Goal: Task Accomplishment & Management: Manage account settings

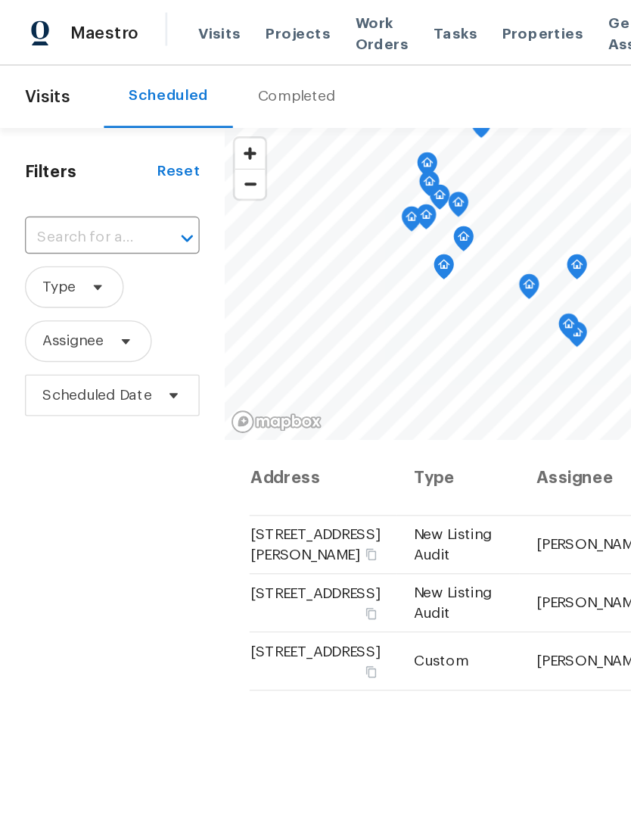
click at [67, 170] on input "text" at bounding box center [60, 172] width 85 height 23
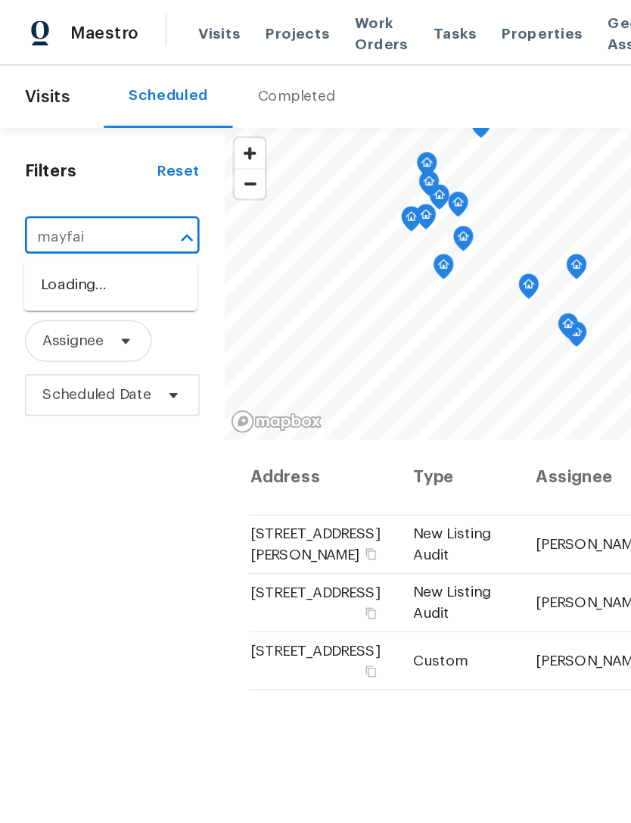
type input "mayfair"
click at [95, 220] on li "3800 Mayfair Dr, Pasadena, CA 91107" at bounding box center [80, 207] width 126 height 25
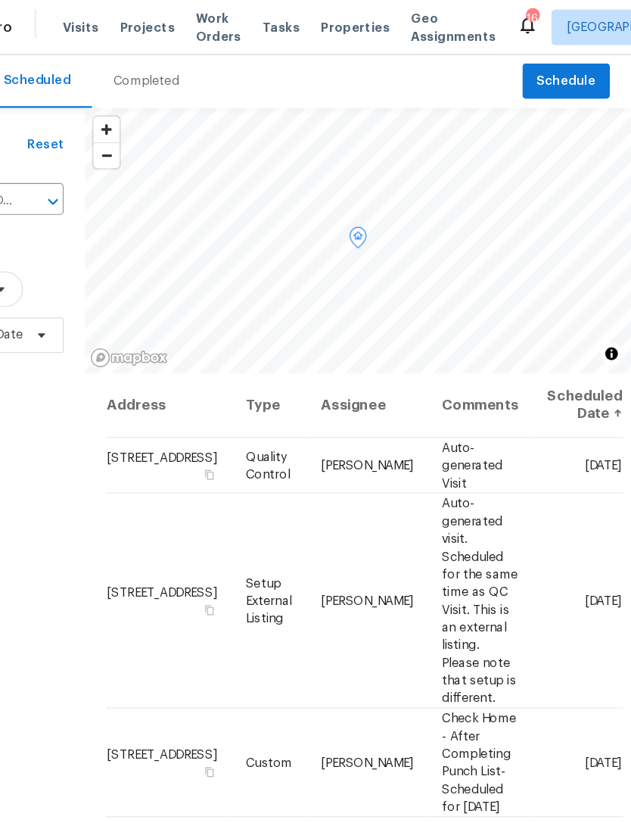
click at [0, 0] on icon at bounding box center [0, 0] width 0 height 0
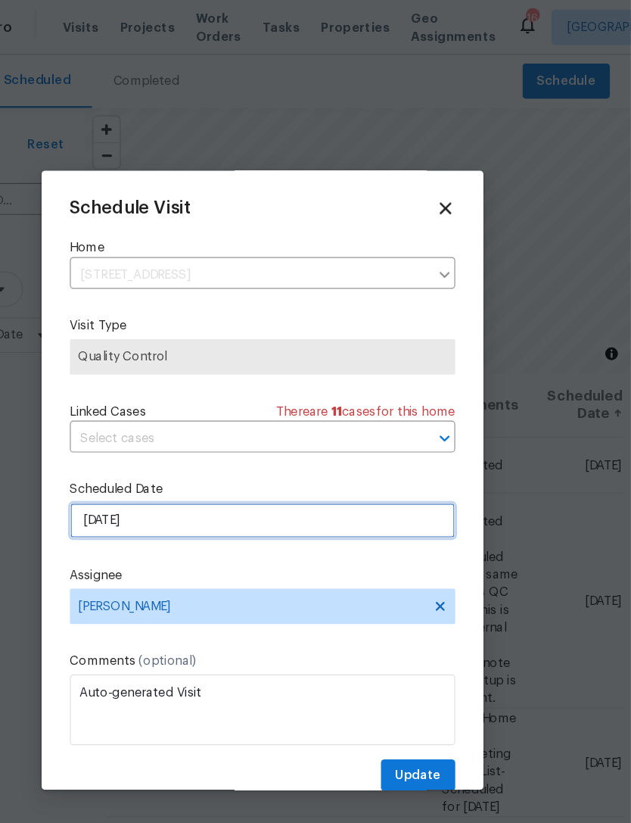
click at [329, 458] on input "9/15/2025" at bounding box center [316, 446] width 330 height 30
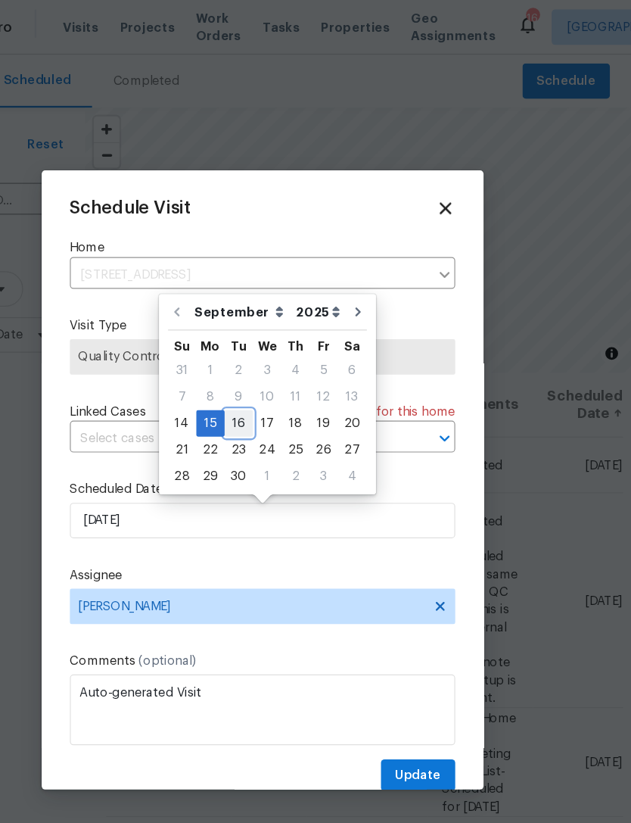
click at [283, 365] on div "16" at bounding box center [295, 363] width 24 height 21
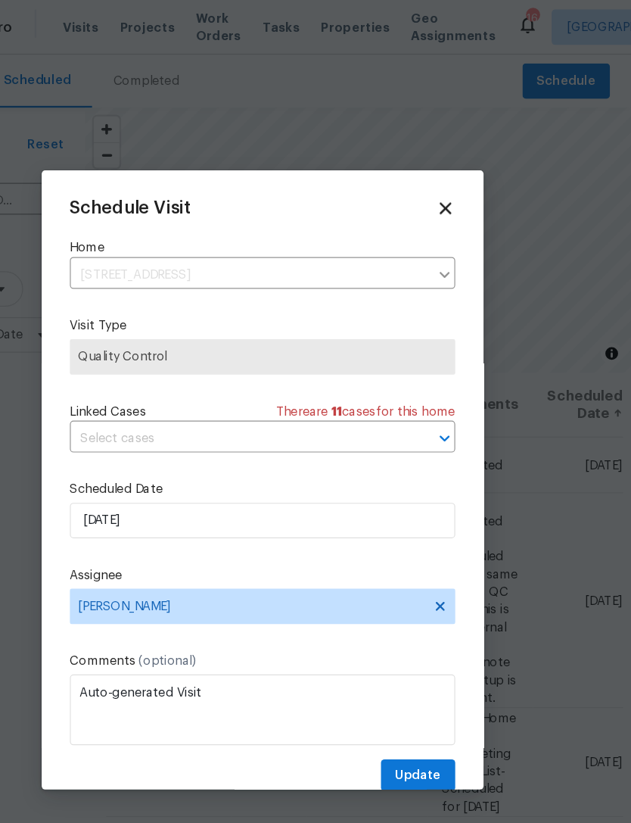
type input "9/16/2025"
click at [429, 665] on span "Update" at bounding box center [448, 665] width 39 height 19
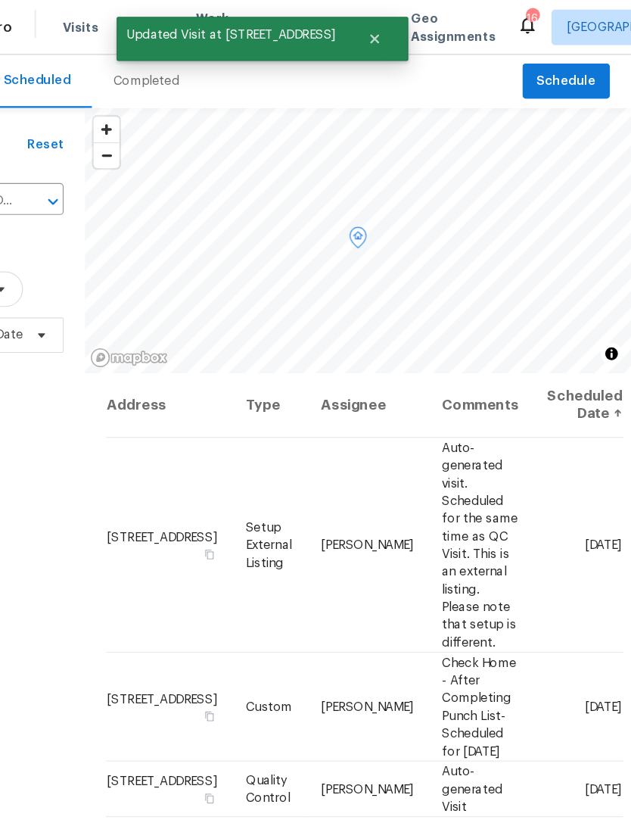
click at [0, 0] on icon at bounding box center [0, 0] width 0 height 0
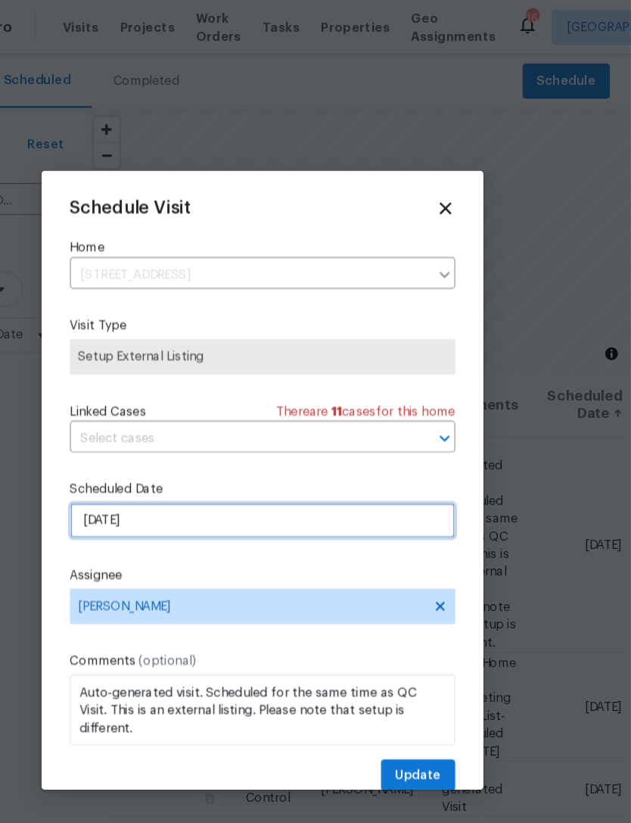
click at [285, 456] on input "[DATE]" at bounding box center [316, 446] width 330 height 30
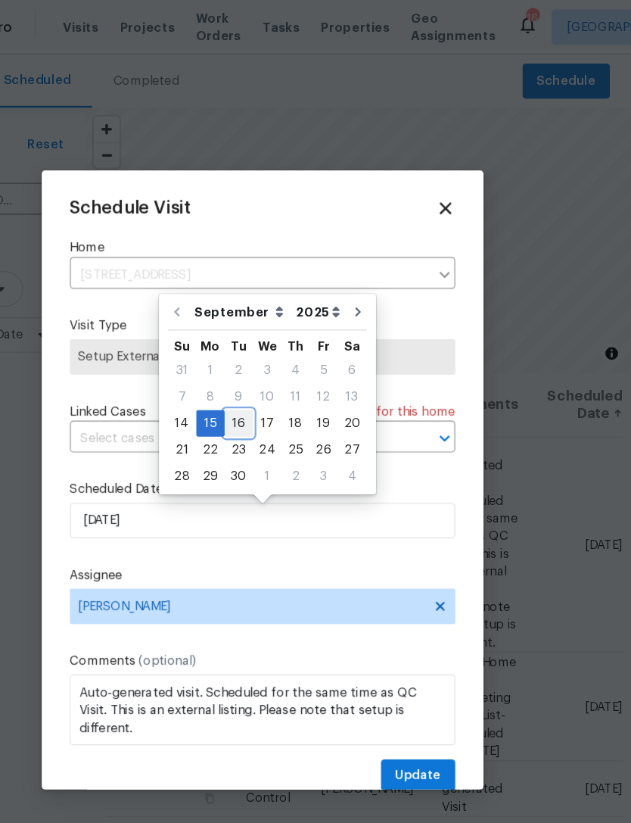
click at [283, 365] on div "16" at bounding box center [295, 363] width 24 height 21
type input "[DATE]"
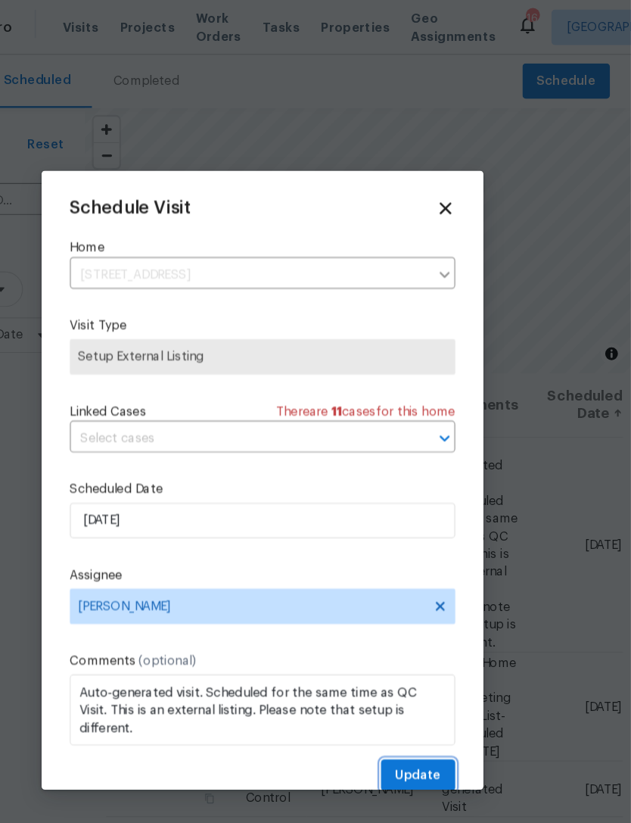
click at [429, 659] on span "Update" at bounding box center [448, 665] width 39 height 19
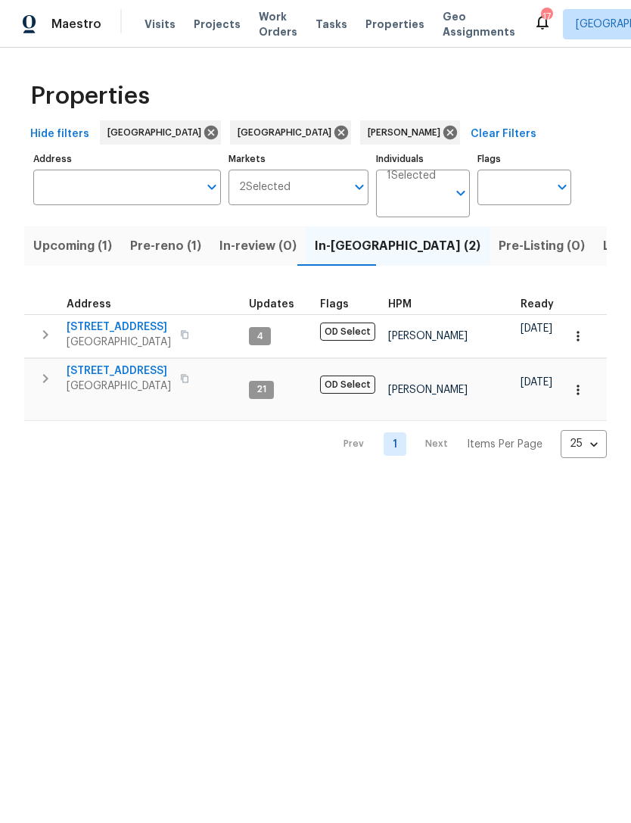
click at [126, 375] on span "[STREET_ADDRESS]" at bounding box center [119, 370] width 104 height 15
click at [603, 250] on span "Listed (7)" at bounding box center [631, 245] width 57 height 21
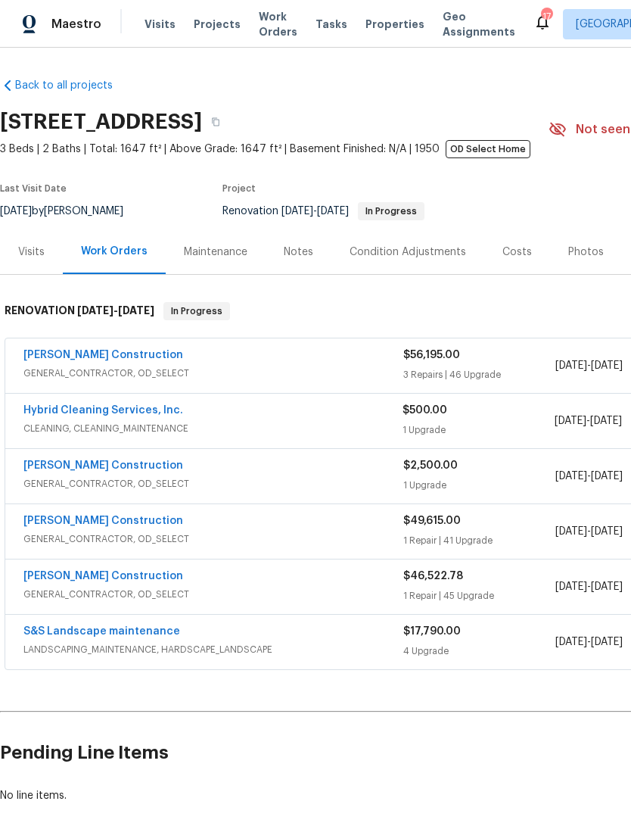
click at [127, 412] on link "Hybrid Cleaning Services, Inc." at bounding box center [103, 410] width 160 height 11
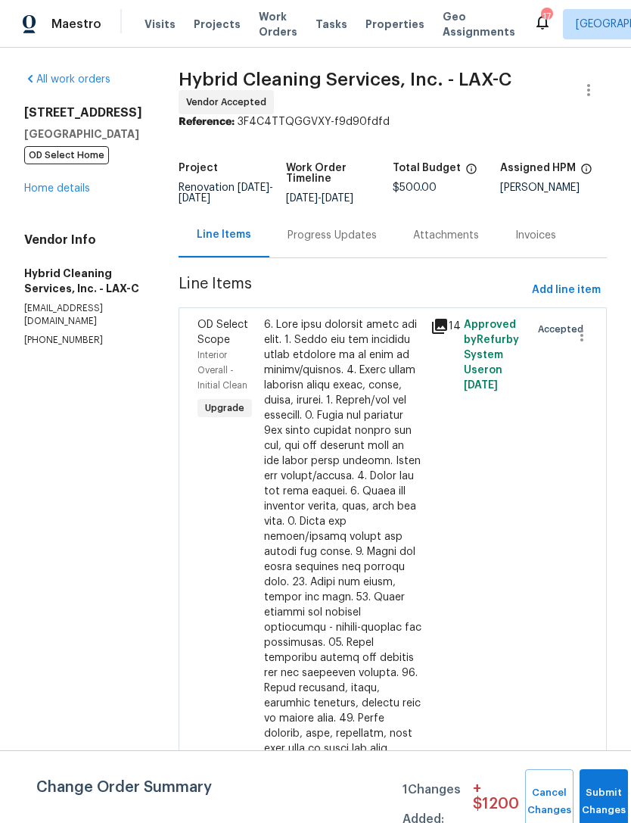
scroll to position [45, 0]
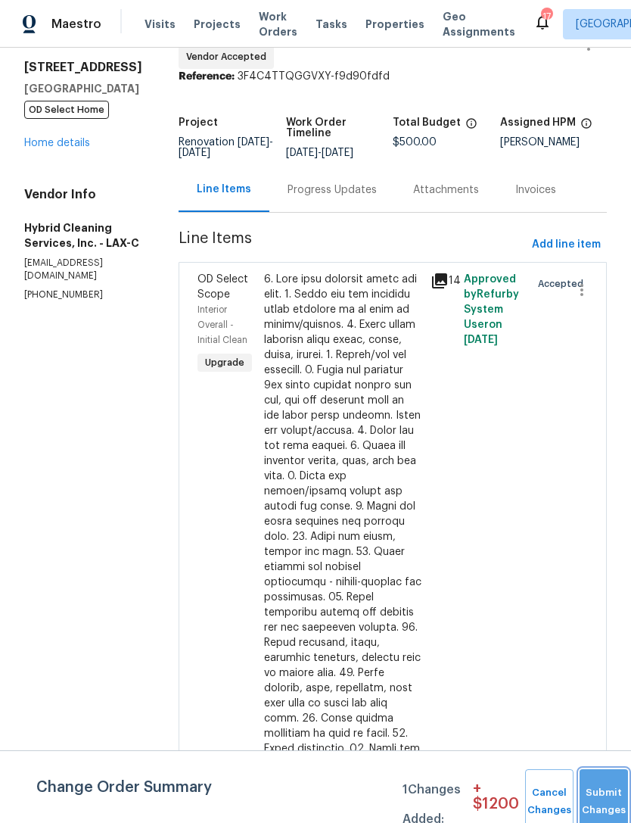
click at [603, 790] on button "Submit Changes" at bounding box center [604, 801] width 48 height 65
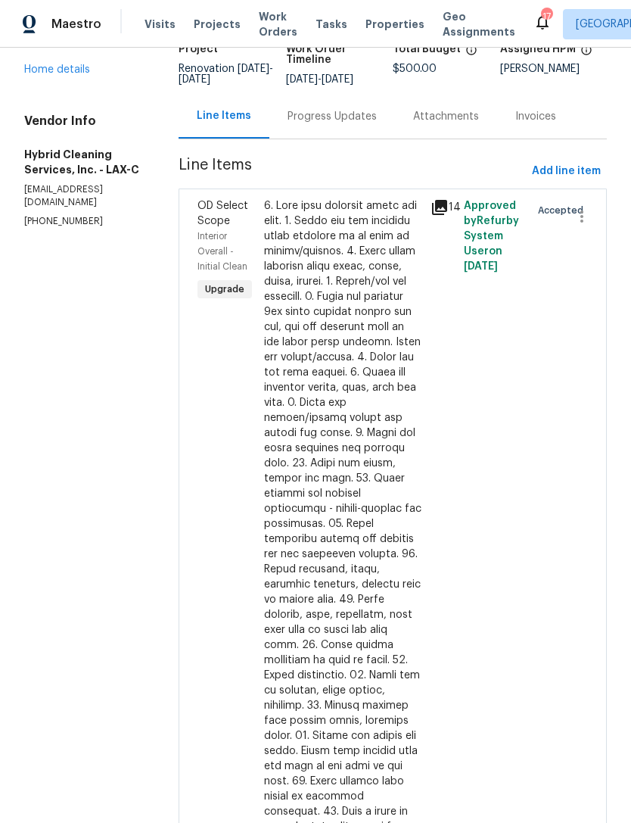
scroll to position [125, 0]
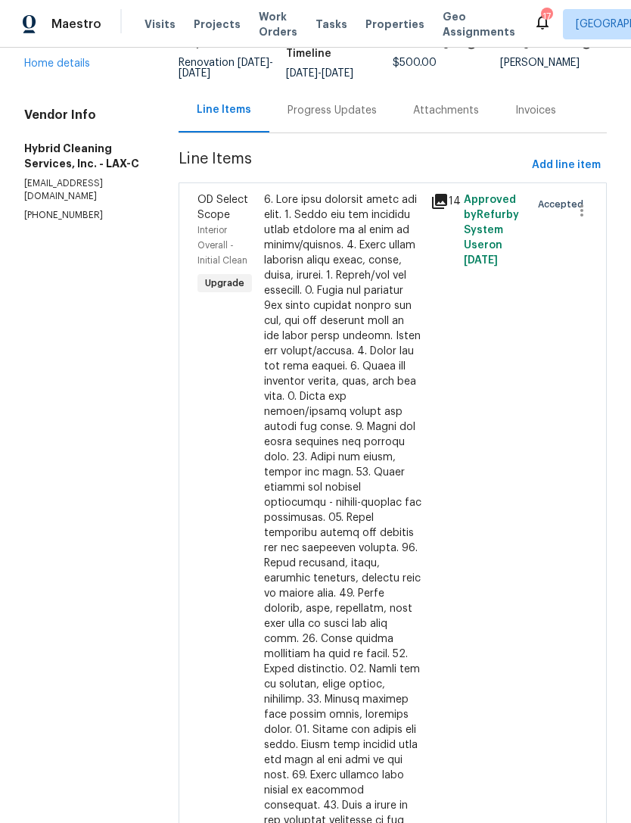
click at [331, 79] on span "[DATE]" at bounding box center [338, 73] width 32 height 11
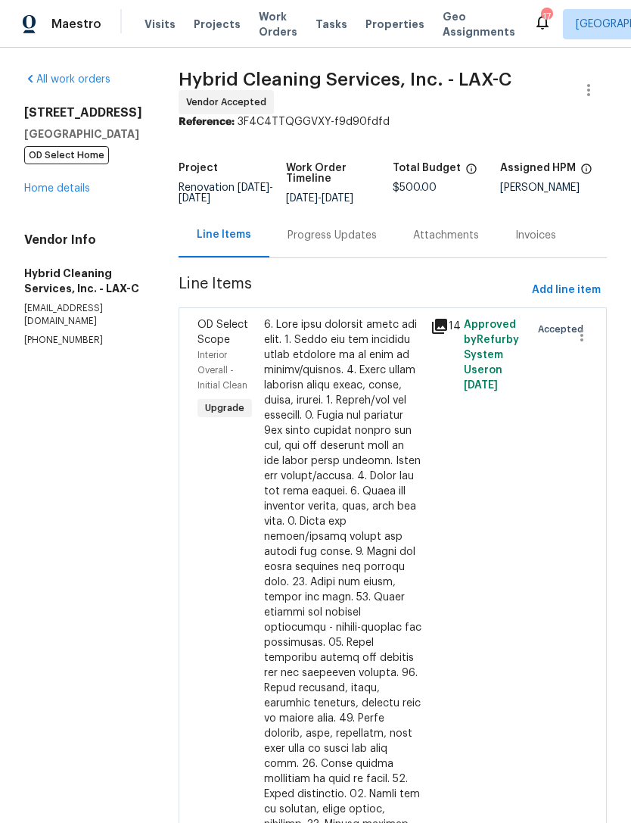
scroll to position [0, 0]
click at [591, 98] on icon "button" at bounding box center [589, 90] width 18 height 18
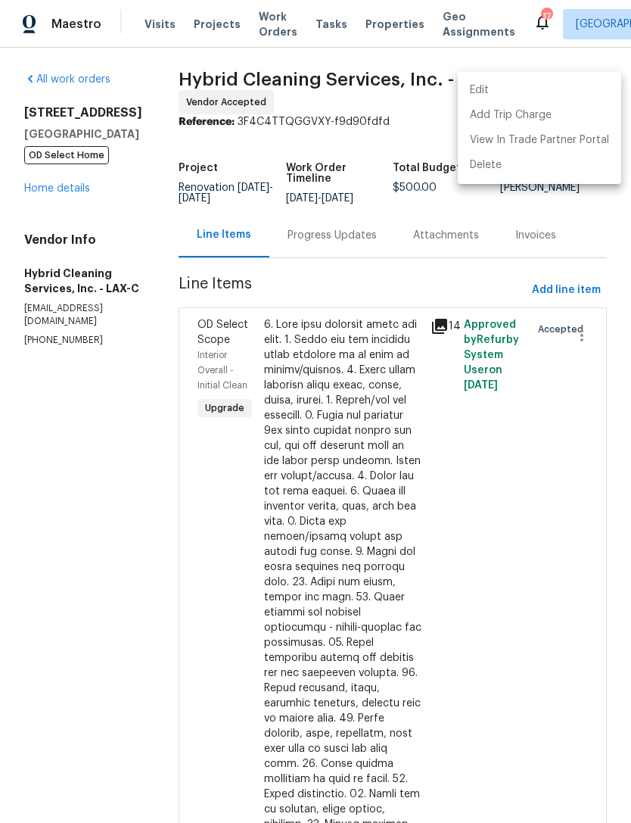
click at [496, 86] on li "Edit" at bounding box center [539, 90] width 163 height 25
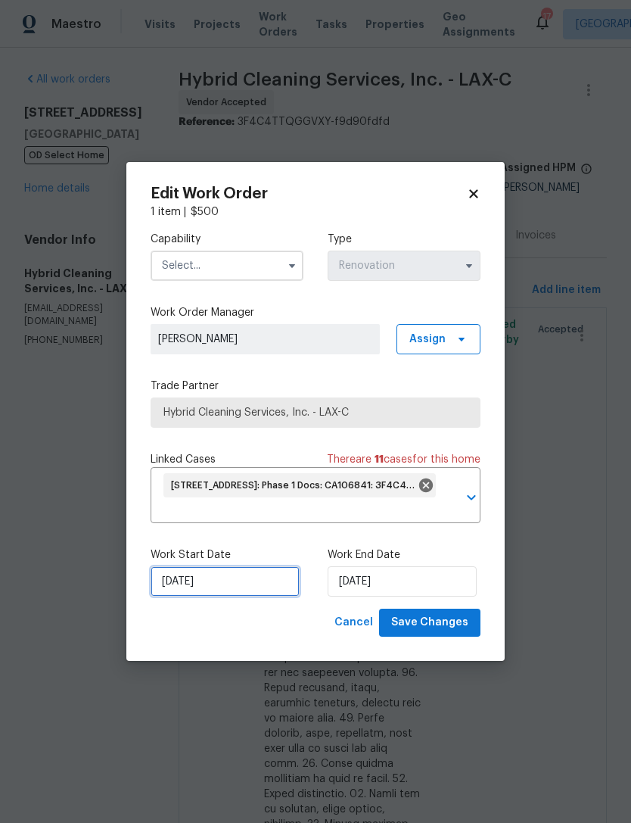
click at [205, 581] on input "[DATE]" at bounding box center [225, 581] width 149 height 30
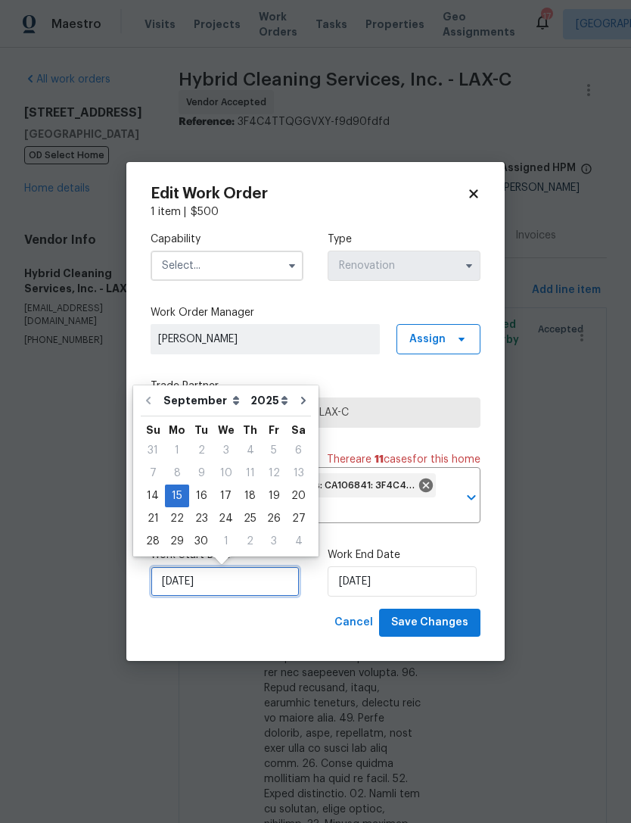
scroll to position [42, 0]
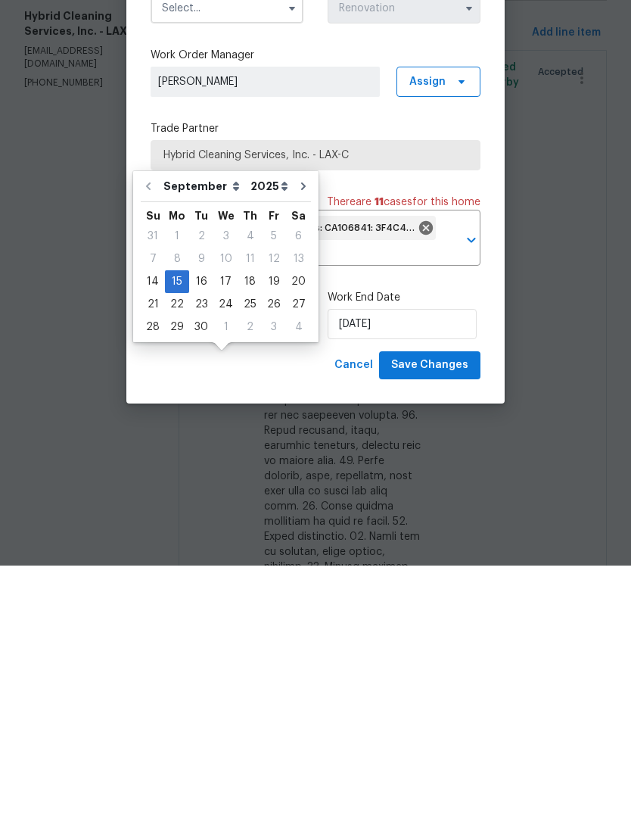
click at [160, 528] on div "14" at bounding box center [153, 538] width 24 height 21
type input "[DATE]"
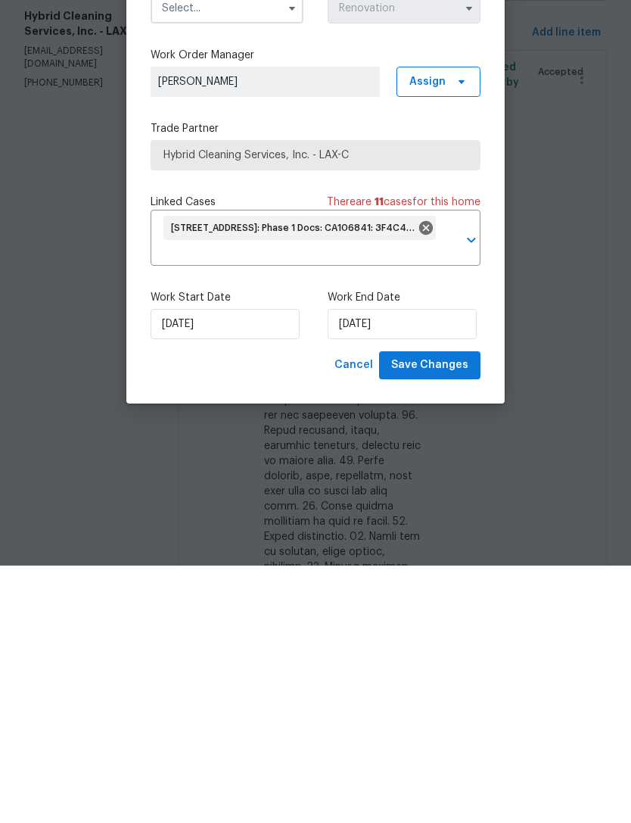
scroll to position [48, 0]
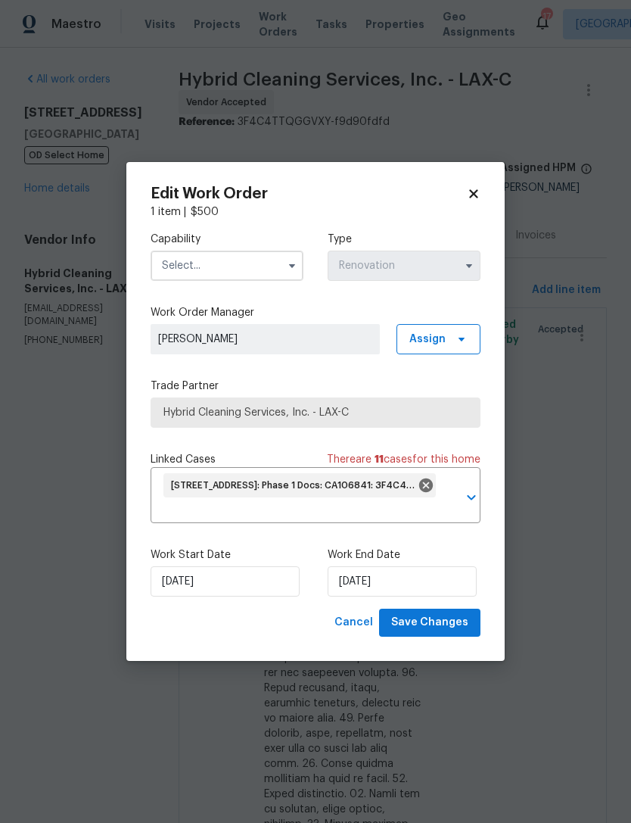
click at [297, 263] on icon "button" at bounding box center [292, 266] width 12 height 12
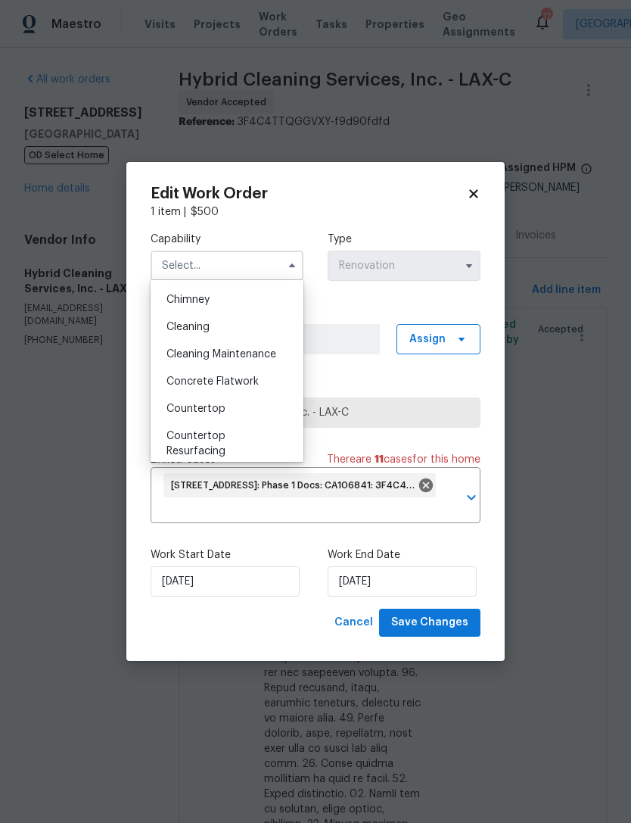
scroll to position [181, 0]
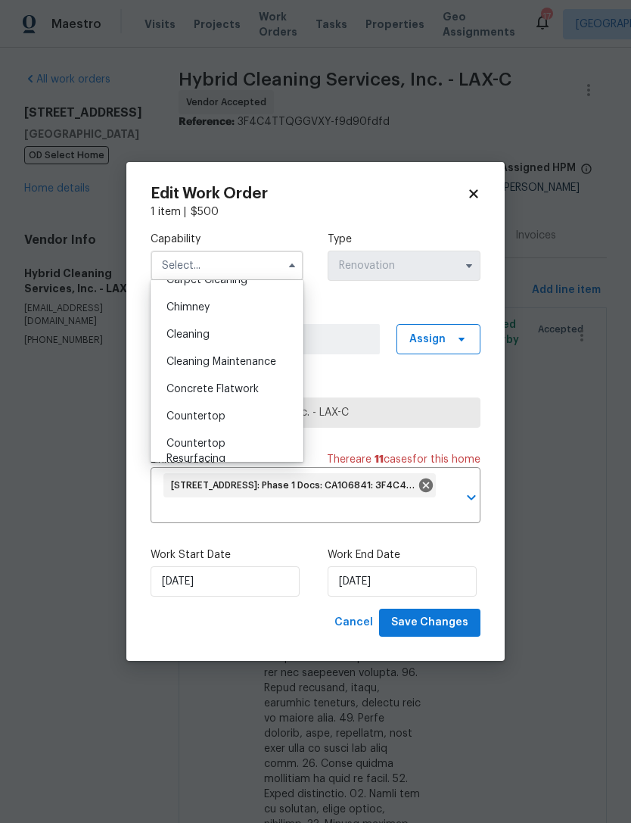
click at [213, 333] on div "Cleaning" at bounding box center [226, 334] width 145 height 27
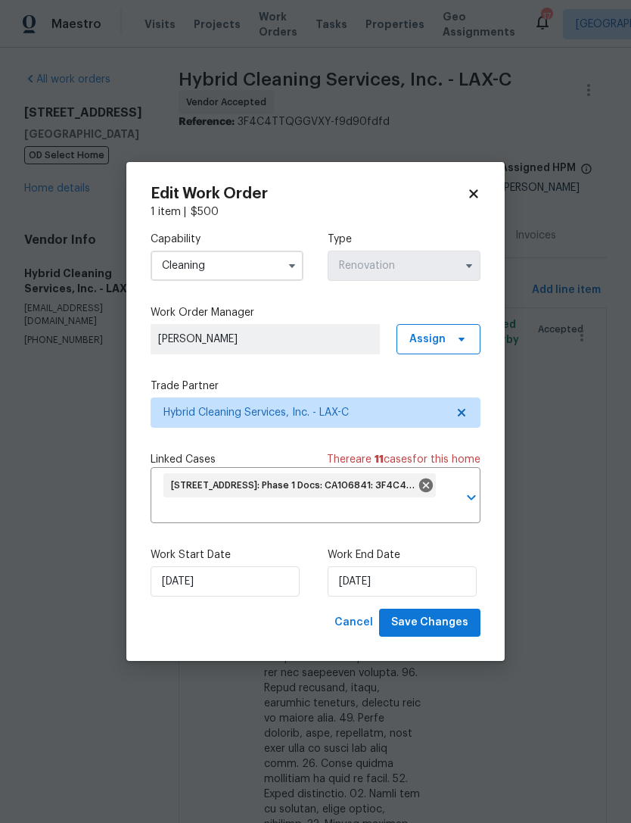
type input "Cleaning"
click at [451, 626] on span "Save Changes" at bounding box center [429, 622] width 77 height 19
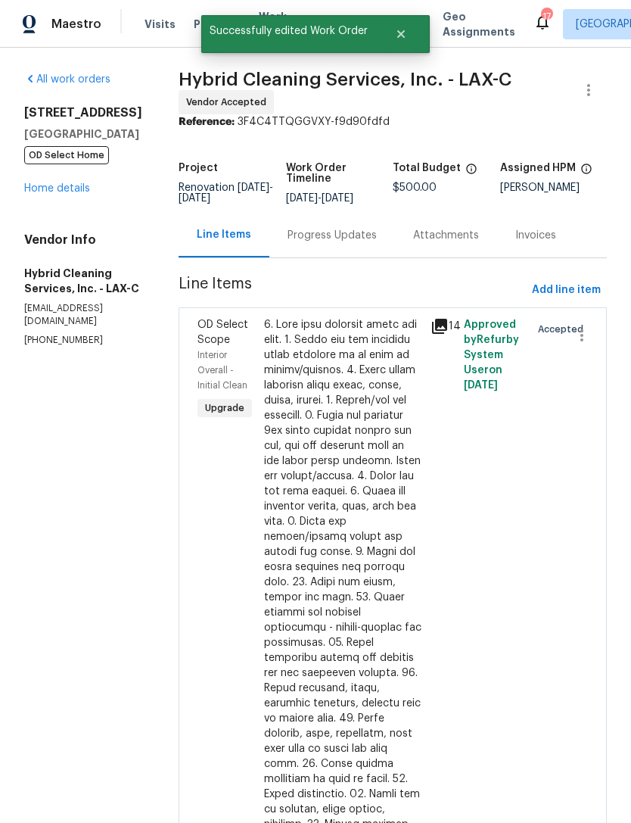
scroll to position [0, 0]
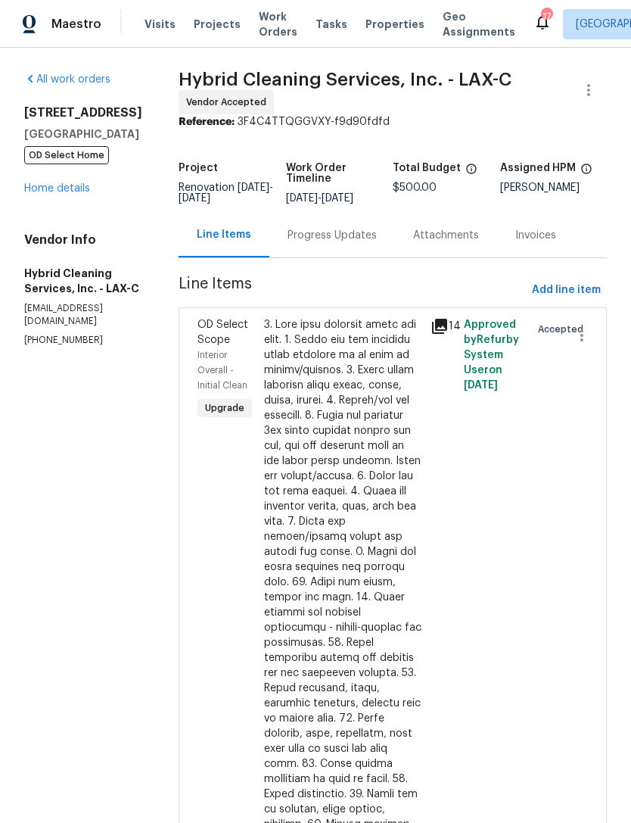
click at [426, 340] on div "$500.00" at bounding box center [343, 749] width 167 height 872
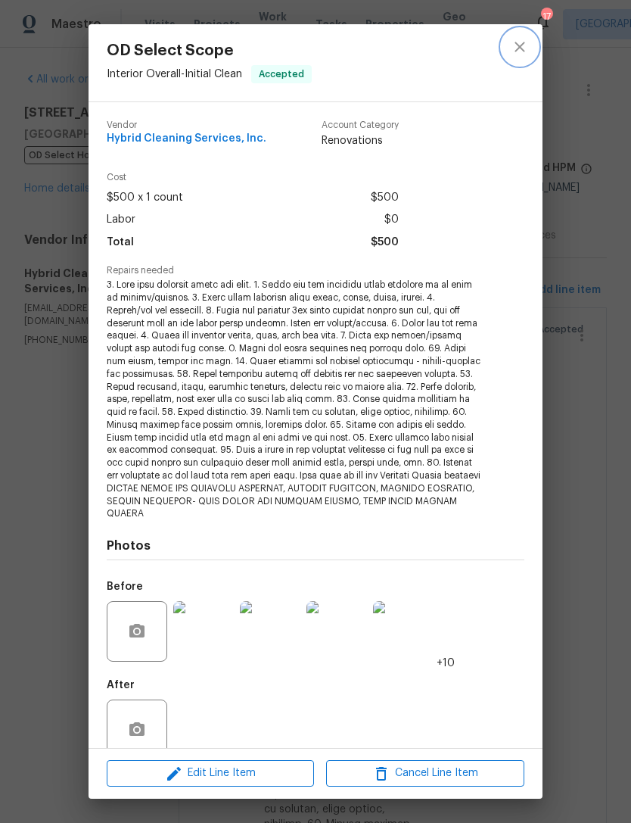
click at [522, 55] on icon "close" at bounding box center [520, 47] width 18 height 18
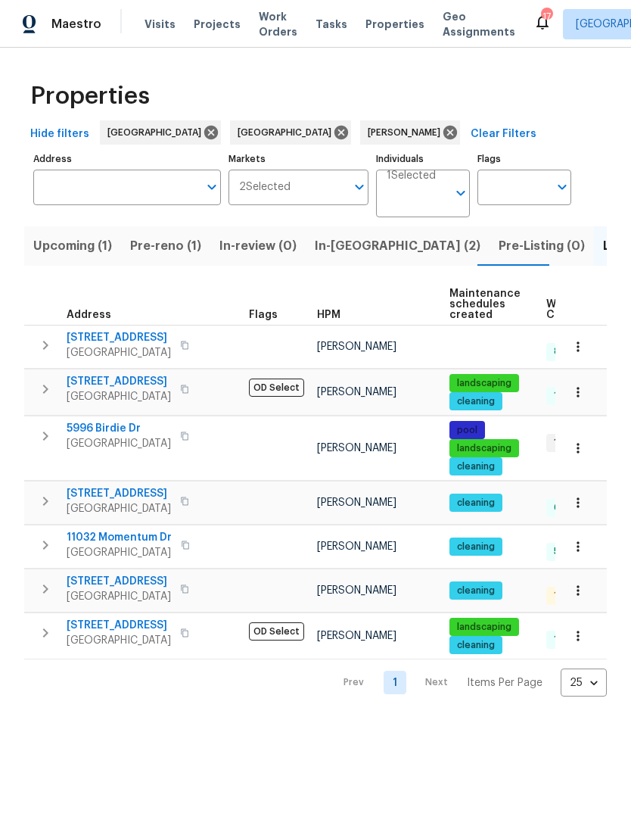
click at [147, 334] on span "3653 Oak Creek Dr Unit E" at bounding box center [119, 337] width 104 height 15
click at [72, 249] on span "Upcoming (1)" at bounding box center [72, 245] width 79 height 21
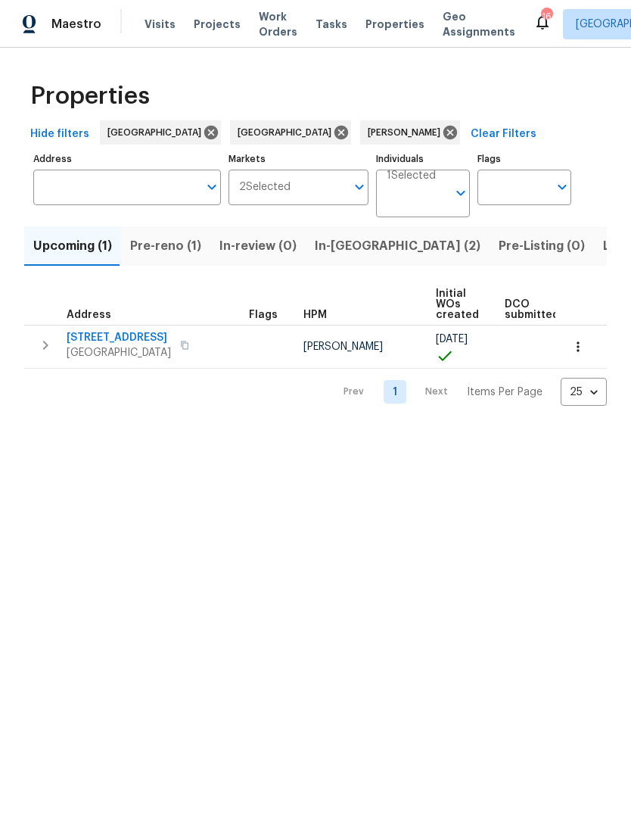
click at [346, 251] on span "In-reno (2)" at bounding box center [398, 245] width 166 height 21
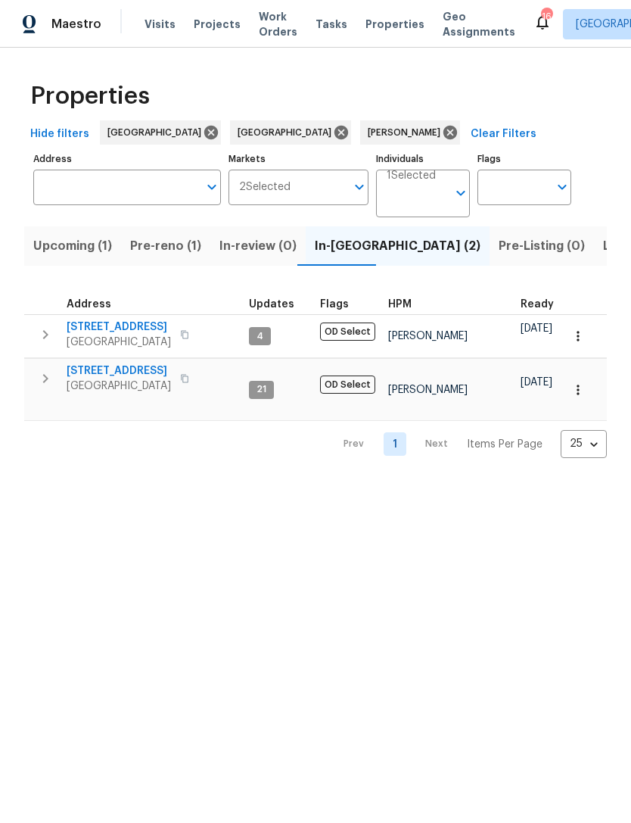
click at [129, 372] on span "3800 Mayfair Dr" at bounding box center [119, 370] width 104 height 15
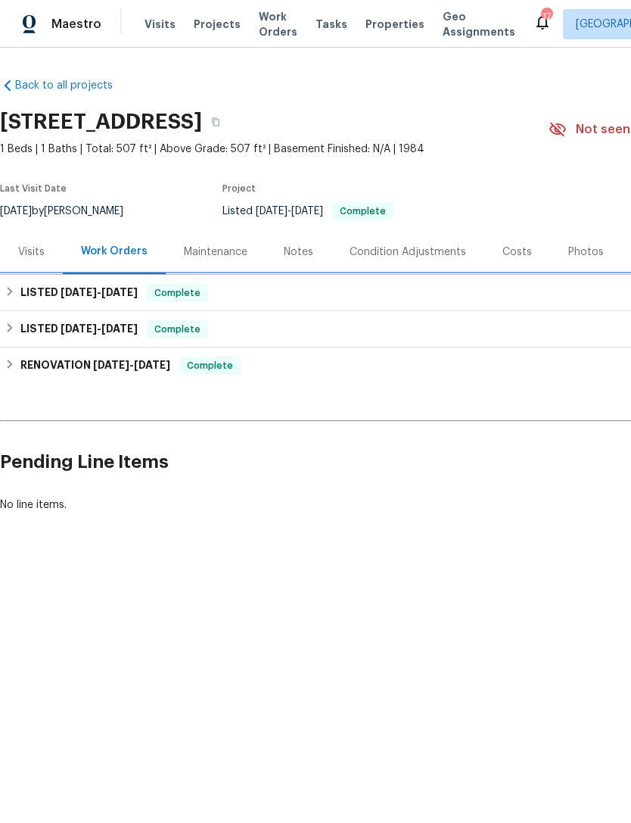
click at [70, 291] on span "[DATE]" at bounding box center [79, 292] width 36 height 11
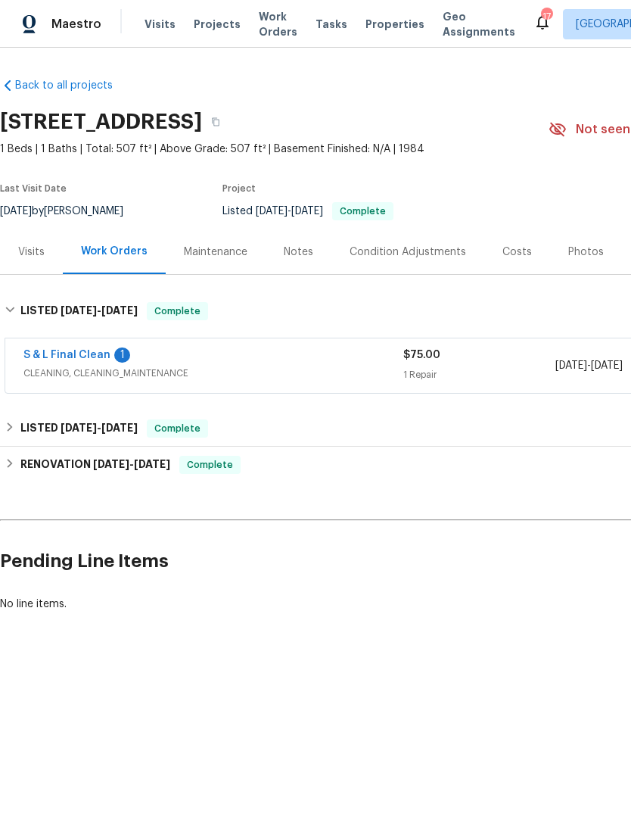
click at [76, 359] on link "S & L Final Clean" at bounding box center [66, 355] width 87 height 11
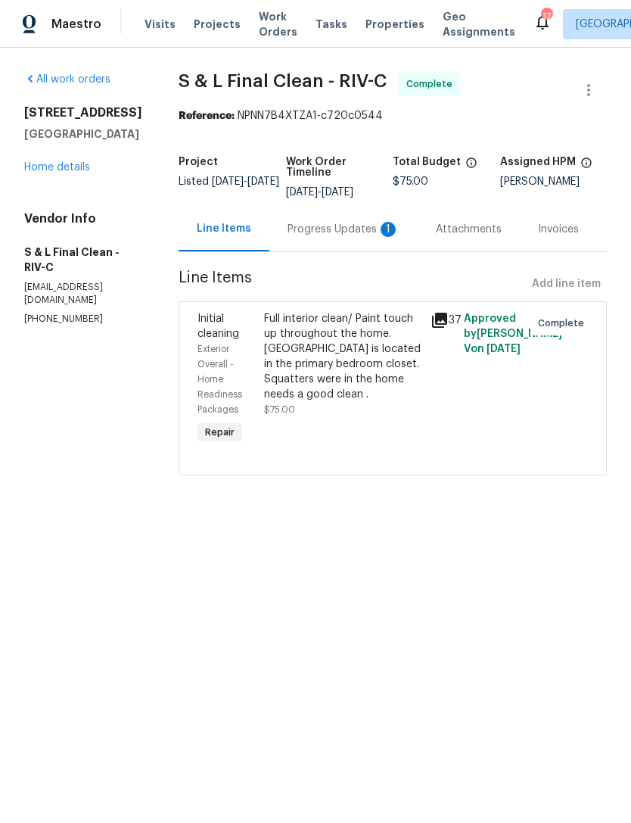
click at [413, 312] on div "Full interior clean/ Paint touch up throughout the home. [GEOGRAPHIC_DATA] is l…" at bounding box center [343, 379] width 167 height 145
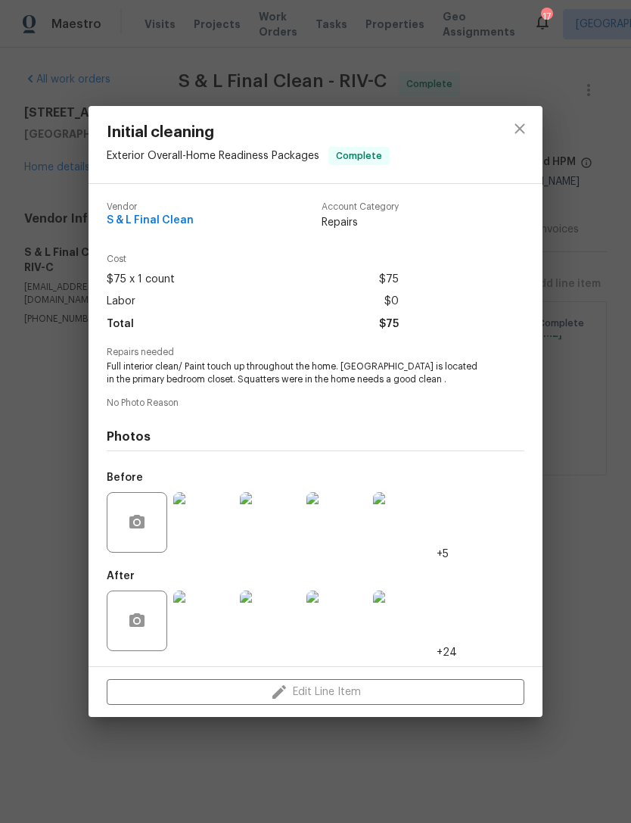
click at [216, 633] on img at bounding box center [203, 620] width 61 height 61
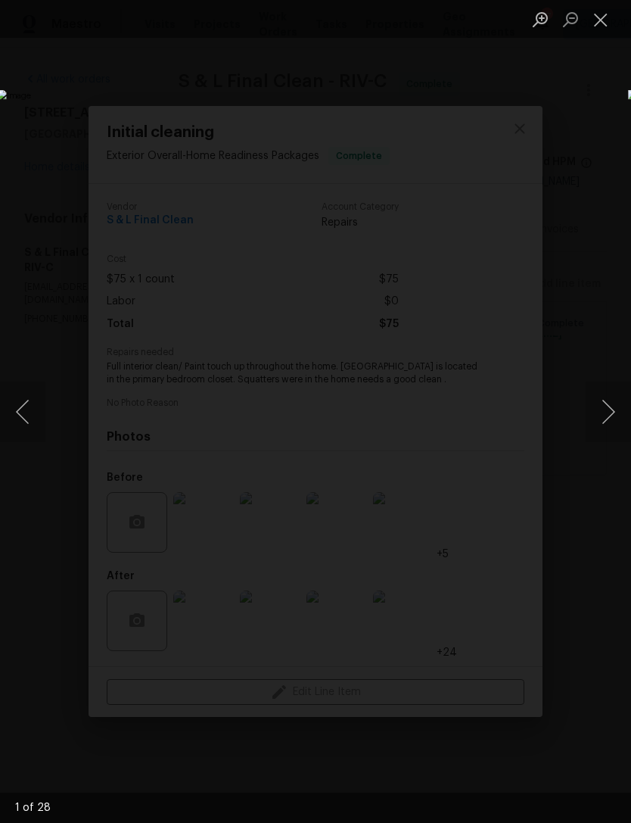
click at [490, 469] on img "Lightbox" at bounding box center [244, 411] width 494 height 643
click at [612, 409] on button "Next image" at bounding box center [608, 411] width 45 height 61
click at [602, 418] on button "Next image" at bounding box center [608, 411] width 45 height 61
click at [606, 421] on button "Next image" at bounding box center [608, 411] width 45 height 61
click at [612, 422] on button "Next image" at bounding box center [608, 411] width 45 height 61
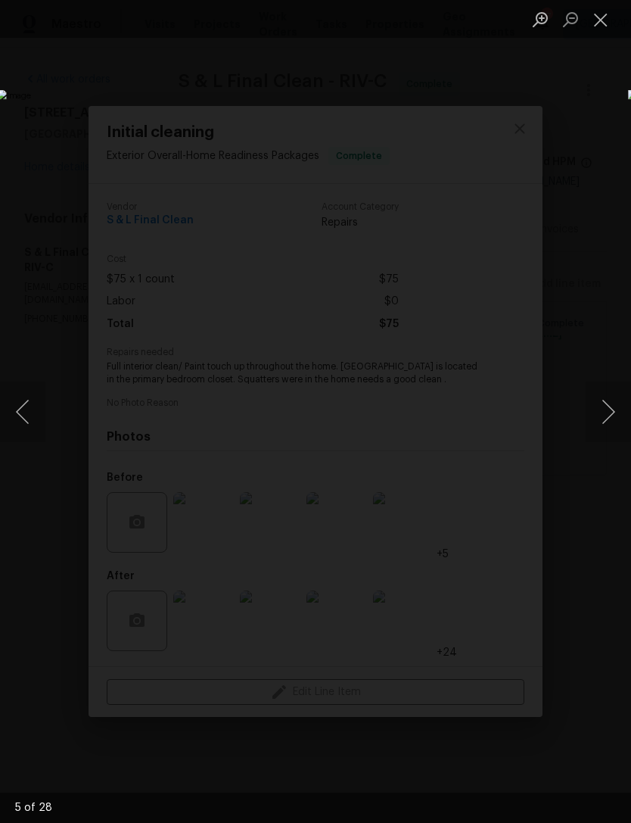
click at [611, 423] on button "Next image" at bounding box center [608, 411] width 45 height 61
click at [606, 436] on button "Next image" at bounding box center [608, 411] width 45 height 61
click at [614, 419] on button "Next image" at bounding box center [608, 411] width 45 height 61
click at [607, 421] on button "Next image" at bounding box center [608, 411] width 45 height 61
click at [615, 422] on button "Next image" at bounding box center [608, 411] width 45 height 61
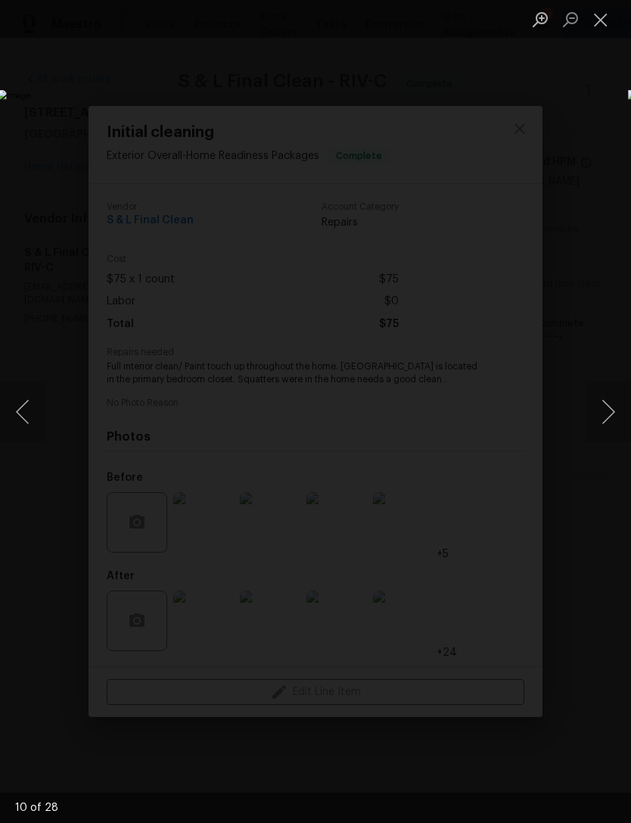
click at [610, 434] on button "Next image" at bounding box center [608, 411] width 45 height 61
click at [617, 421] on button "Next image" at bounding box center [608, 411] width 45 height 61
click at [599, 416] on button "Next image" at bounding box center [608, 411] width 45 height 61
click at [603, 429] on button "Next image" at bounding box center [608, 411] width 45 height 61
click at [604, 33] on button "Close lightbox" at bounding box center [601, 19] width 30 height 26
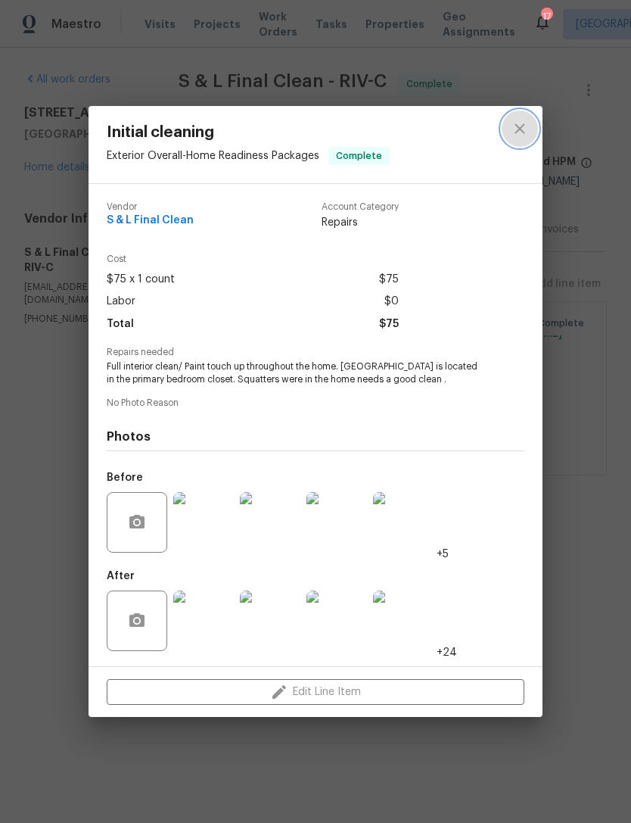
click at [529, 131] on button "close" at bounding box center [520, 129] width 36 height 36
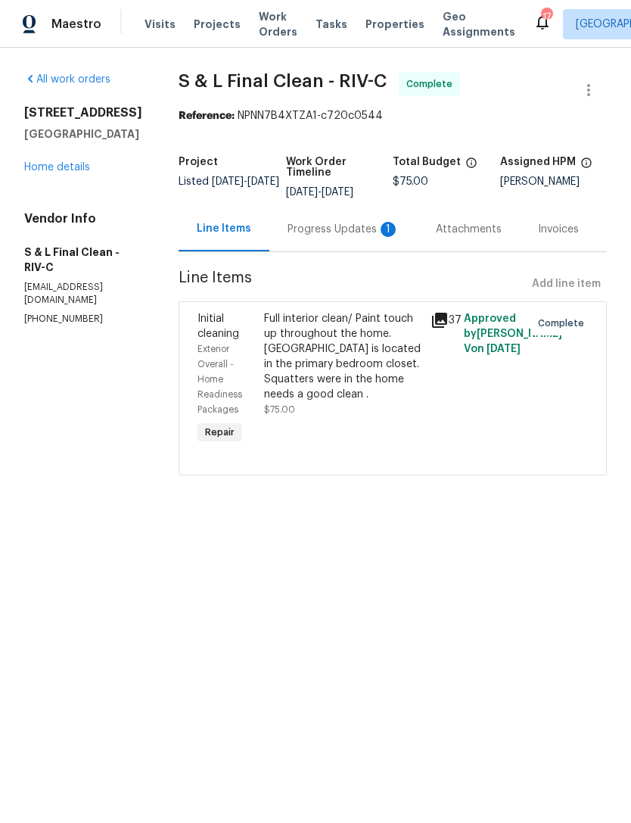
click at [310, 225] on div "Progress Updates 1" at bounding box center [344, 229] width 112 height 15
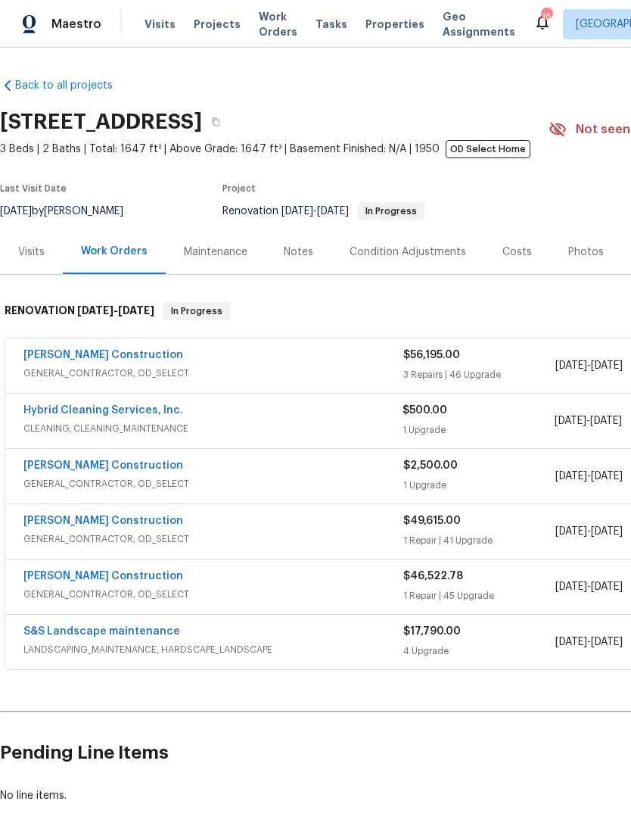
click at [235, 246] on div "Maintenance" at bounding box center [216, 251] width 64 height 15
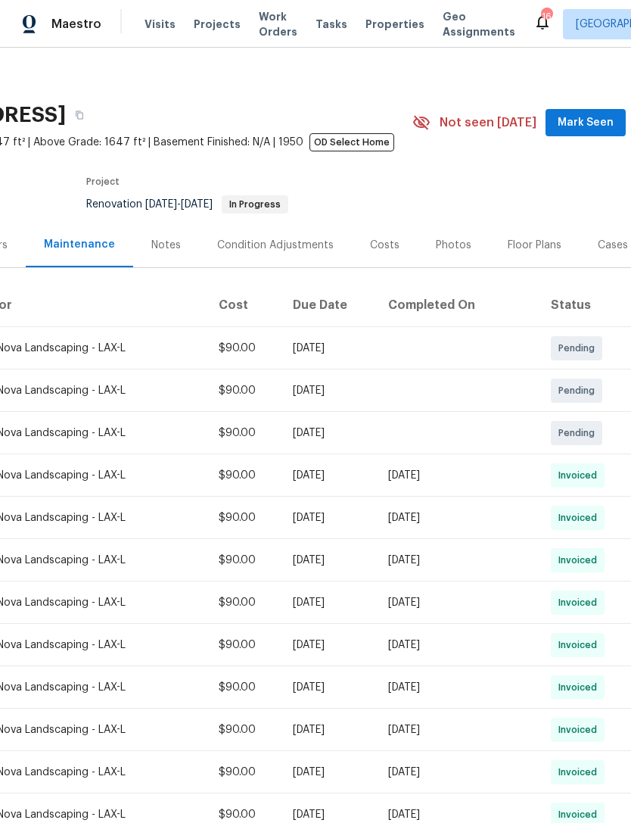
scroll to position [6, 133]
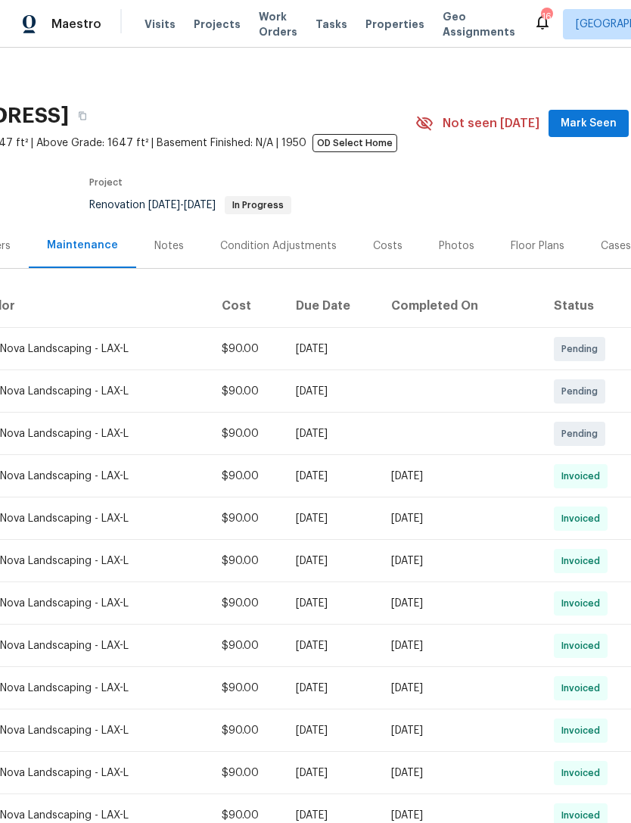
click at [310, 561] on div "[DATE]" at bounding box center [331, 560] width 70 height 15
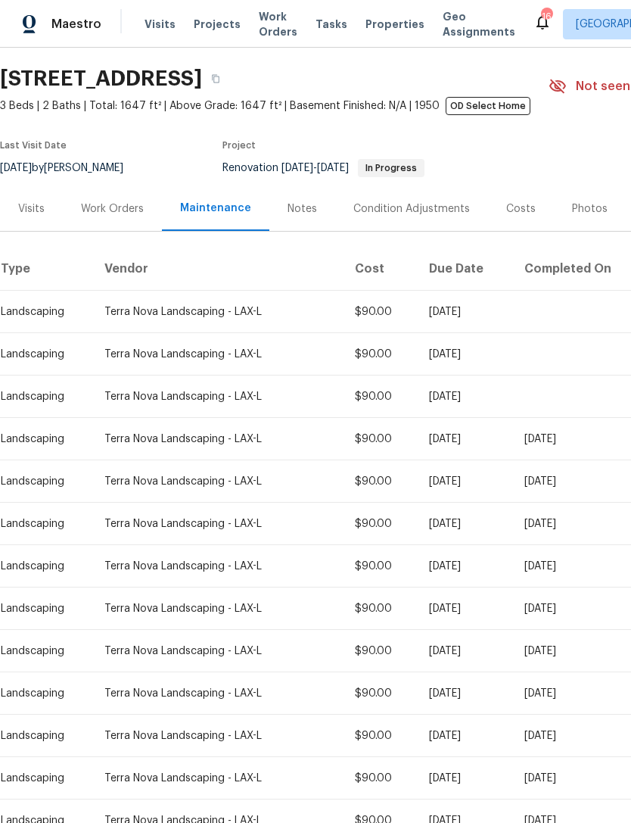
scroll to position [49, -1]
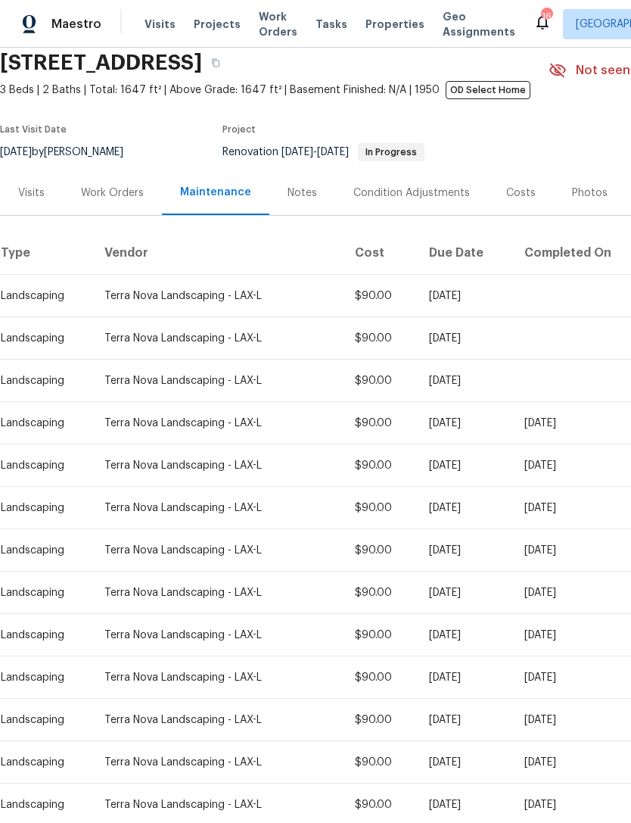
click at [117, 195] on div "Work Orders" at bounding box center [112, 192] width 63 height 15
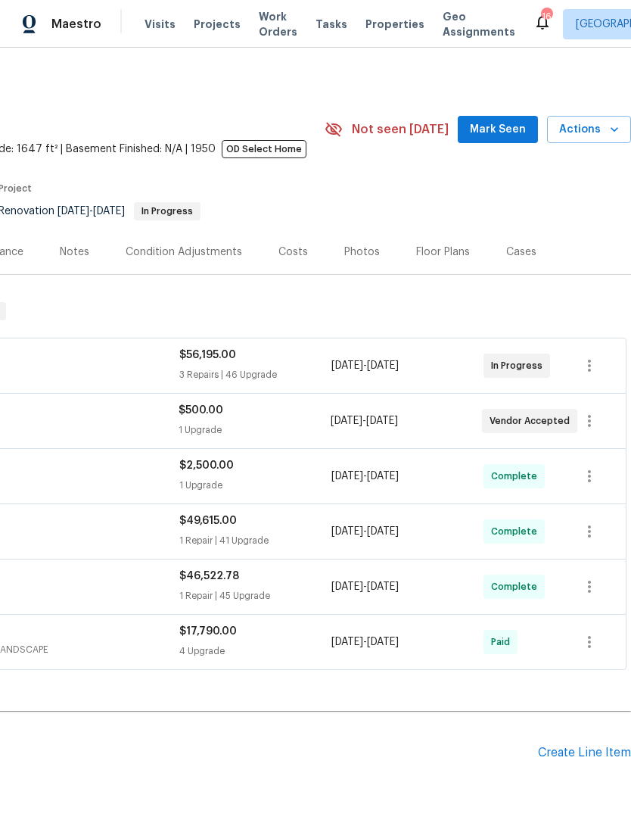
scroll to position [35, 224]
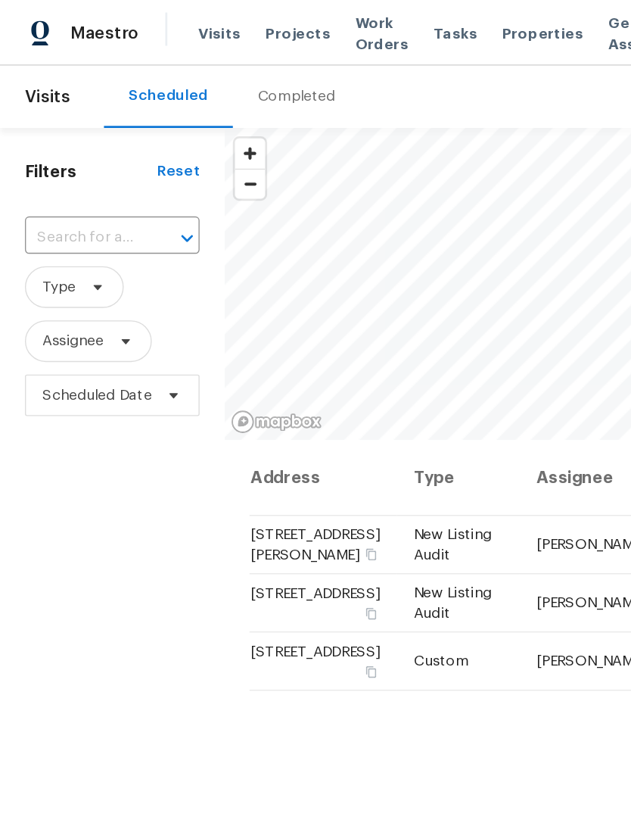
click at [59, 167] on input "text" at bounding box center [60, 172] width 85 height 23
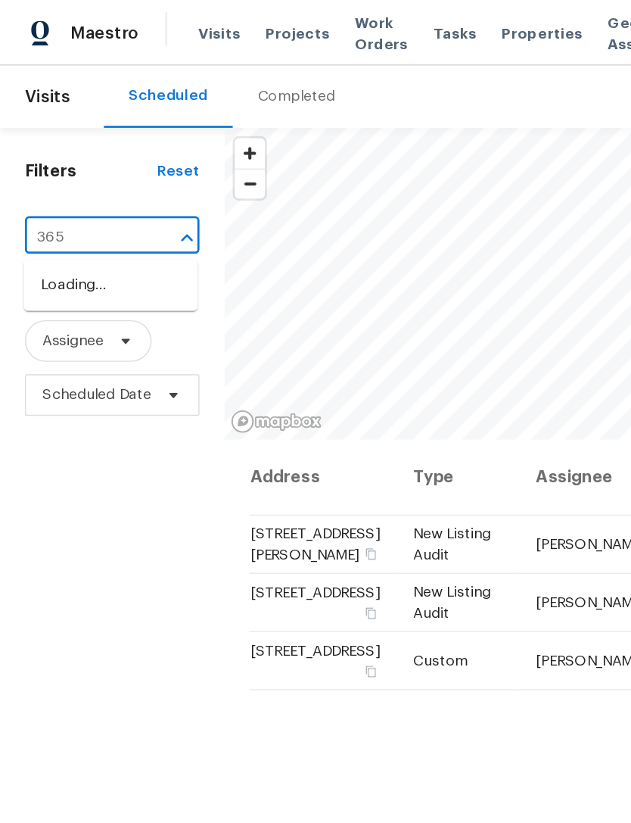
type input "3653"
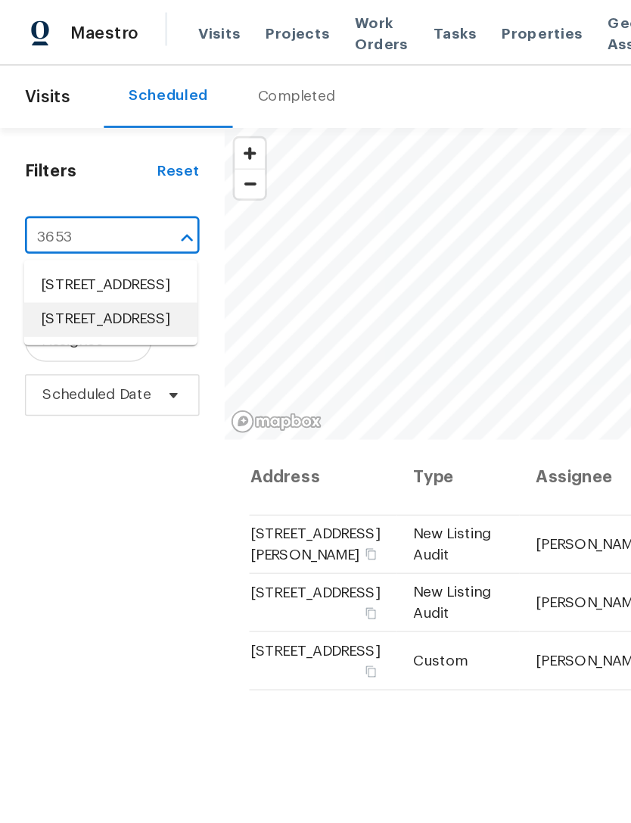
click at [98, 245] on li "[STREET_ADDRESS]" at bounding box center [80, 232] width 126 height 25
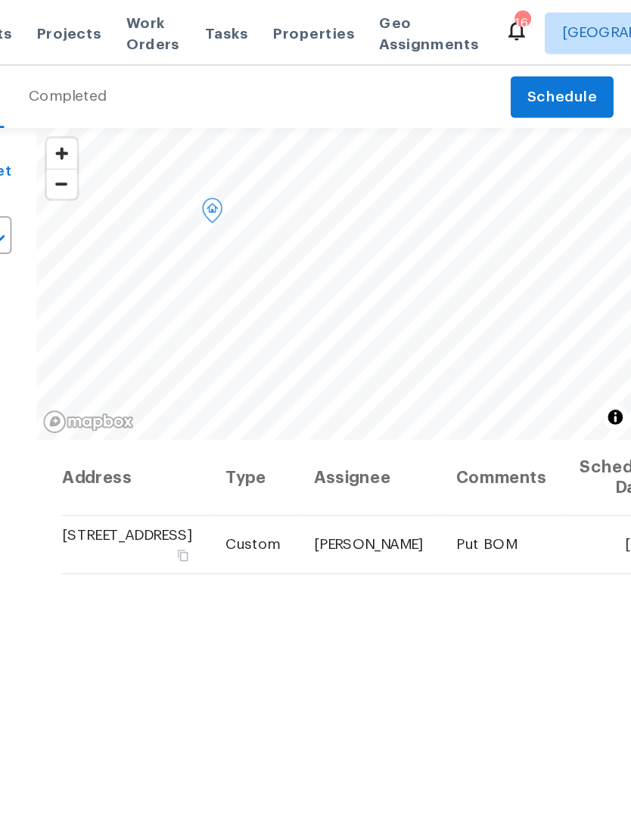
click at [0, 0] on icon at bounding box center [0, 0] width 0 height 0
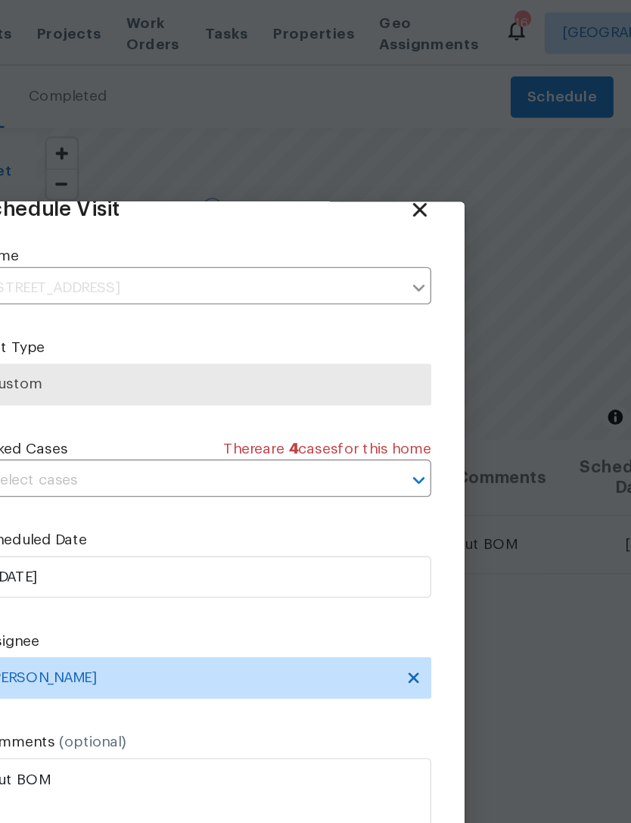
scroll to position [30, 0]
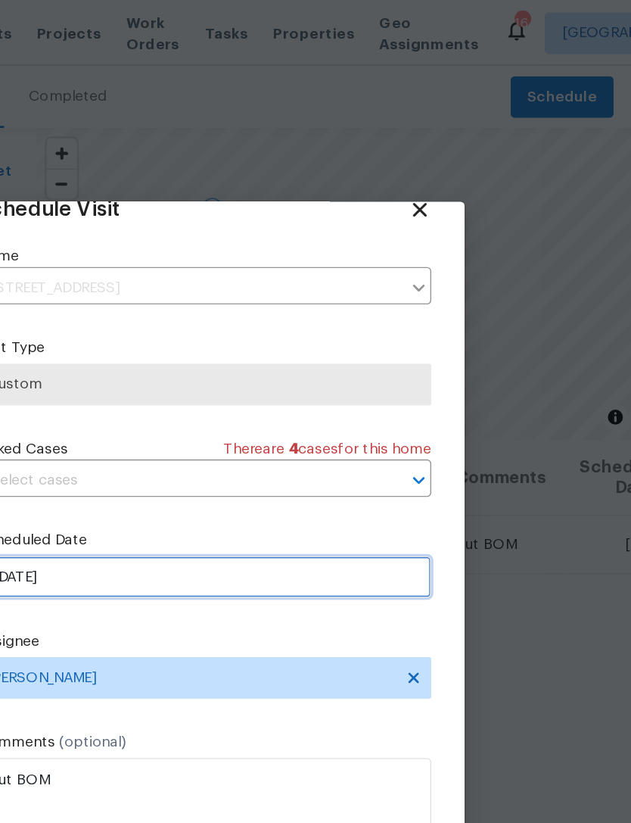
click at [159, 420] on input "[DATE]" at bounding box center [316, 420] width 330 height 30
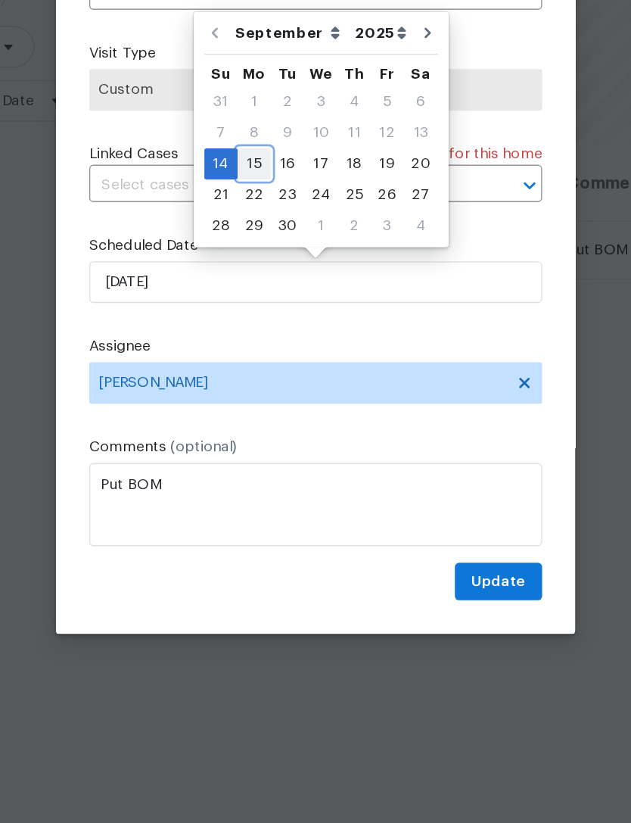
click at [259, 323] on div "15" at bounding box center [271, 333] width 24 height 21
type input "[DATE]"
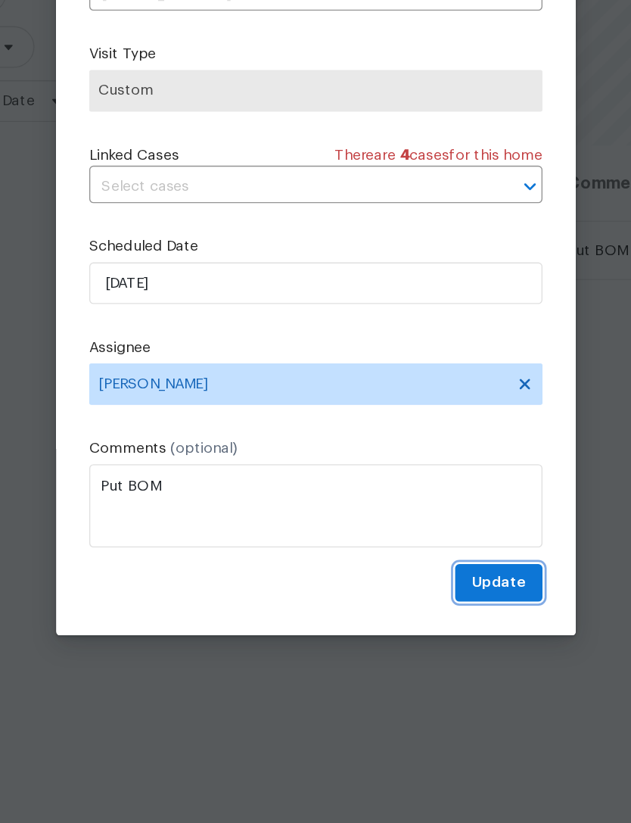
click at [417, 624] on button "Update" at bounding box center [449, 638] width 64 height 28
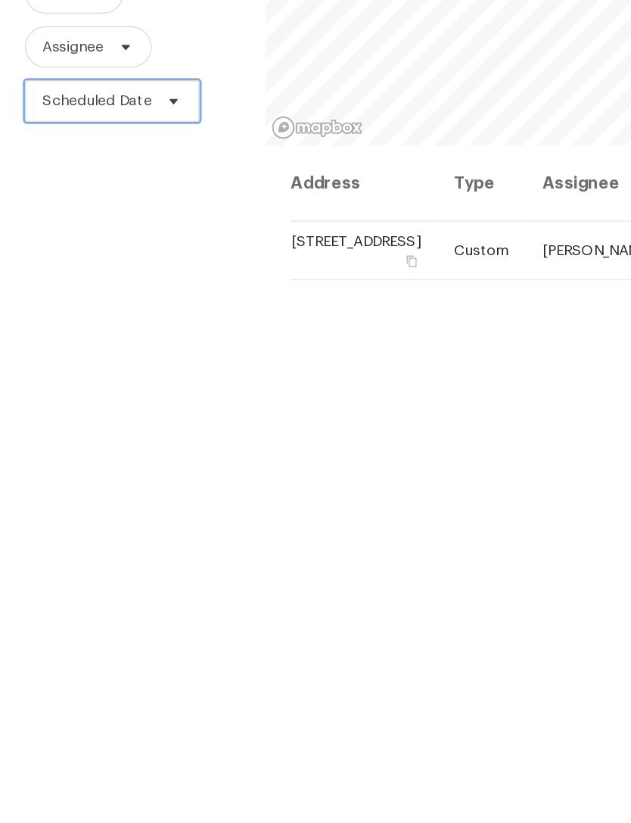
click at [47, 280] on span "Scheduled Date" at bounding box center [70, 287] width 79 height 15
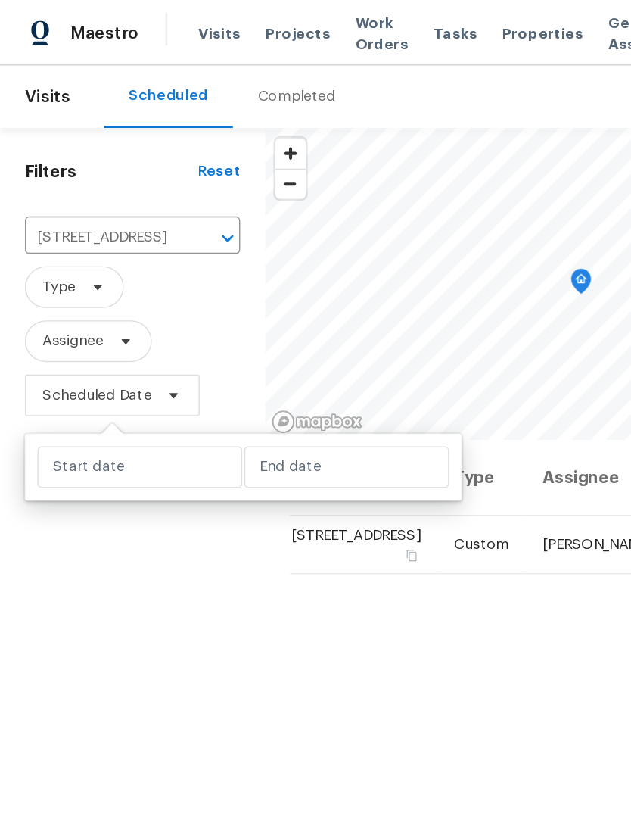
click at [139, 169] on icon "Clear" at bounding box center [146, 173] width 15 height 15
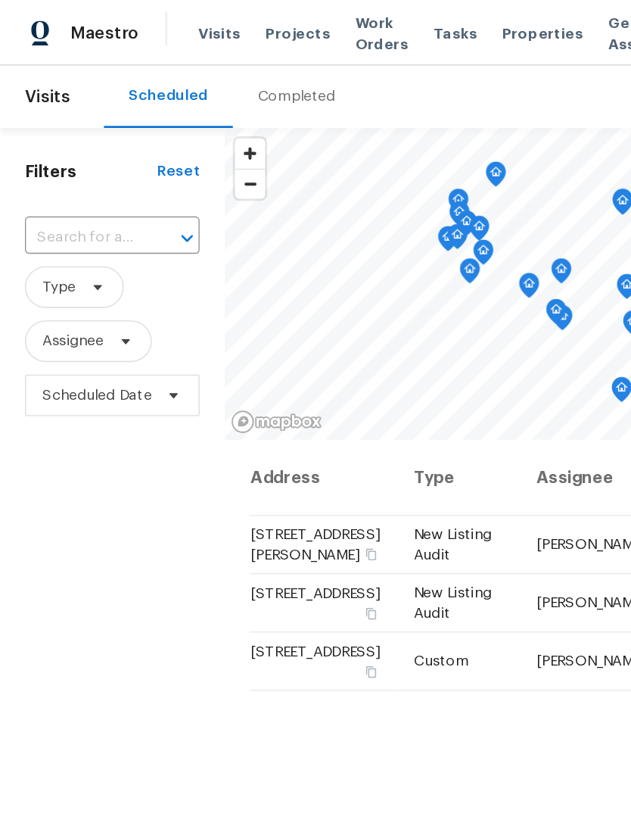
click at [42, 174] on input "text" at bounding box center [60, 172] width 85 height 23
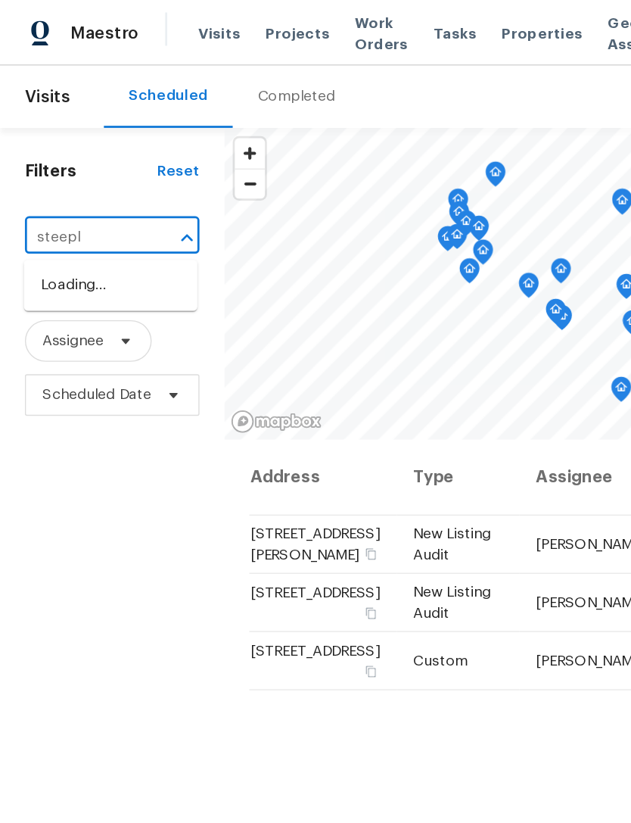
type input "steeple"
click at [56, 220] on li "[STREET_ADDRESS]" at bounding box center [80, 207] width 126 height 25
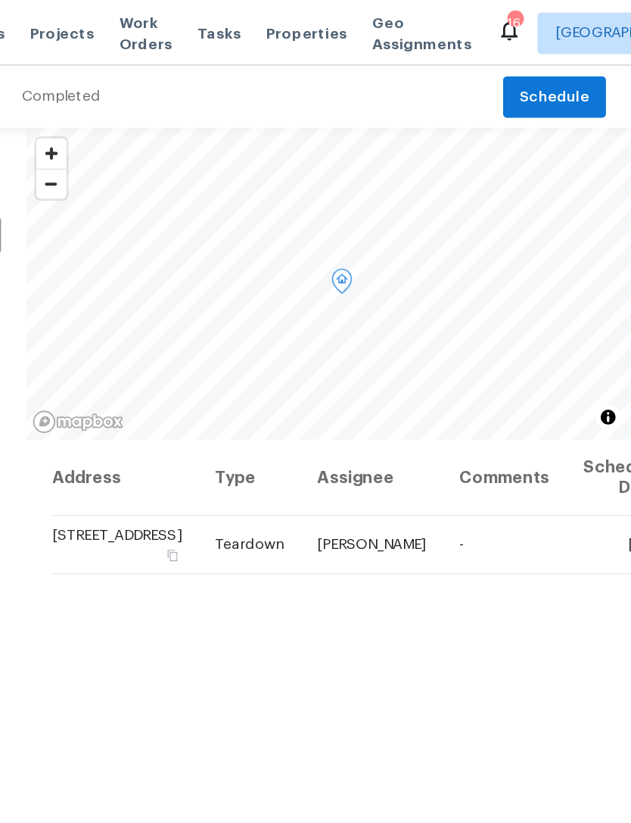
click at [0, 0] on icon at bounding box center [0, 0] width 0 height 0
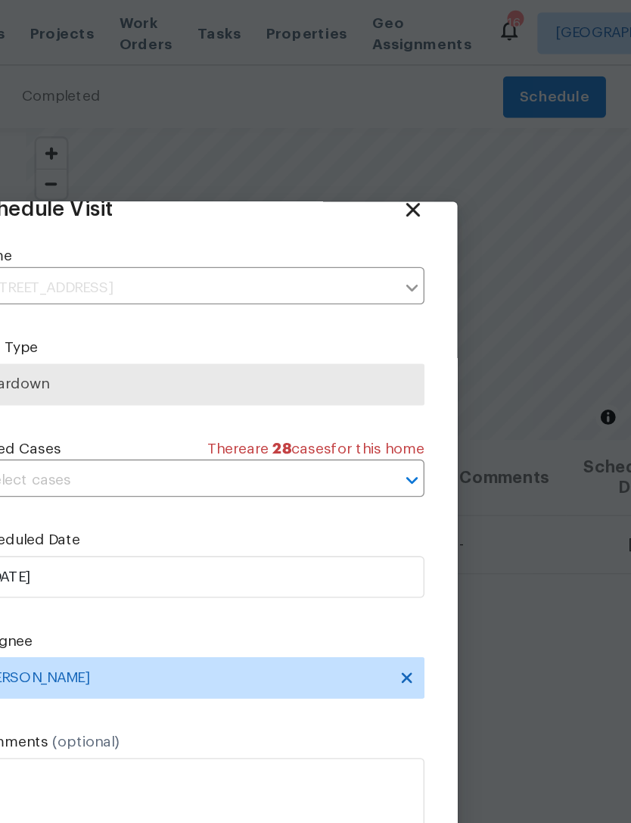
scroll to position [30, 0]
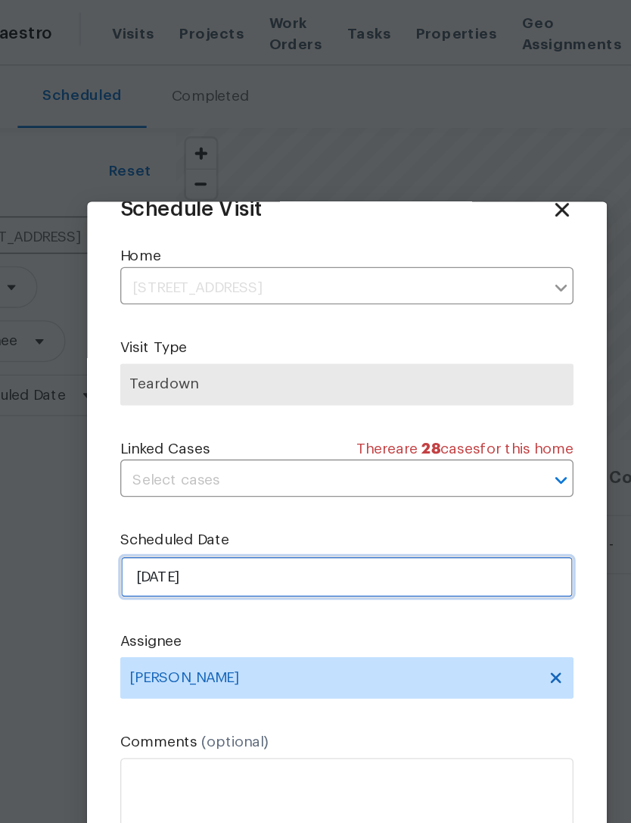
click at [322, 427] on input "[DATE]" at bounding box center [316, 420] width 330 height 30
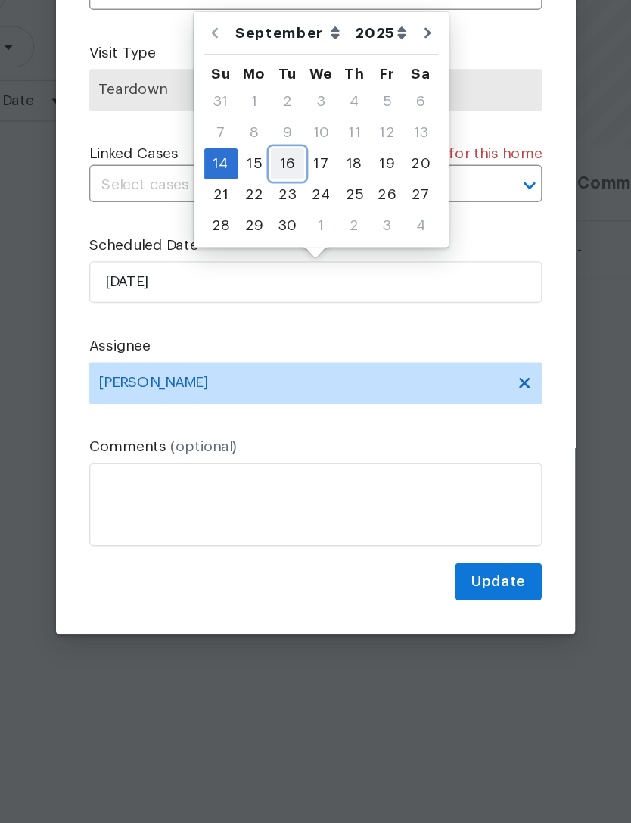
click at [283, 323] on div "16" at bounding box center [295, 333] width 24 height 21
type input "[DATE]"
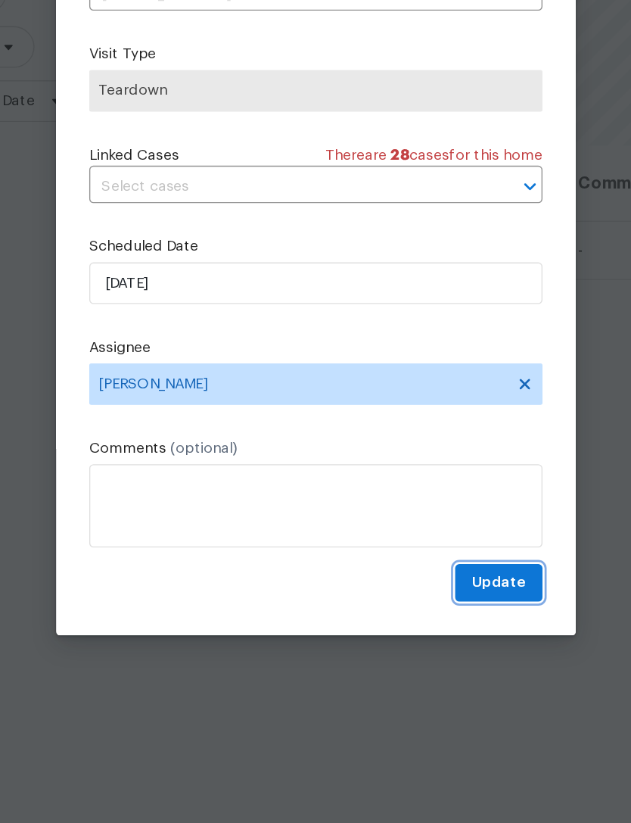
click at [429, 629] on span "Update" at bounding box center [448, 638] width 39 height 19
